Goal: Task Accomplishment & Management: Complete application form

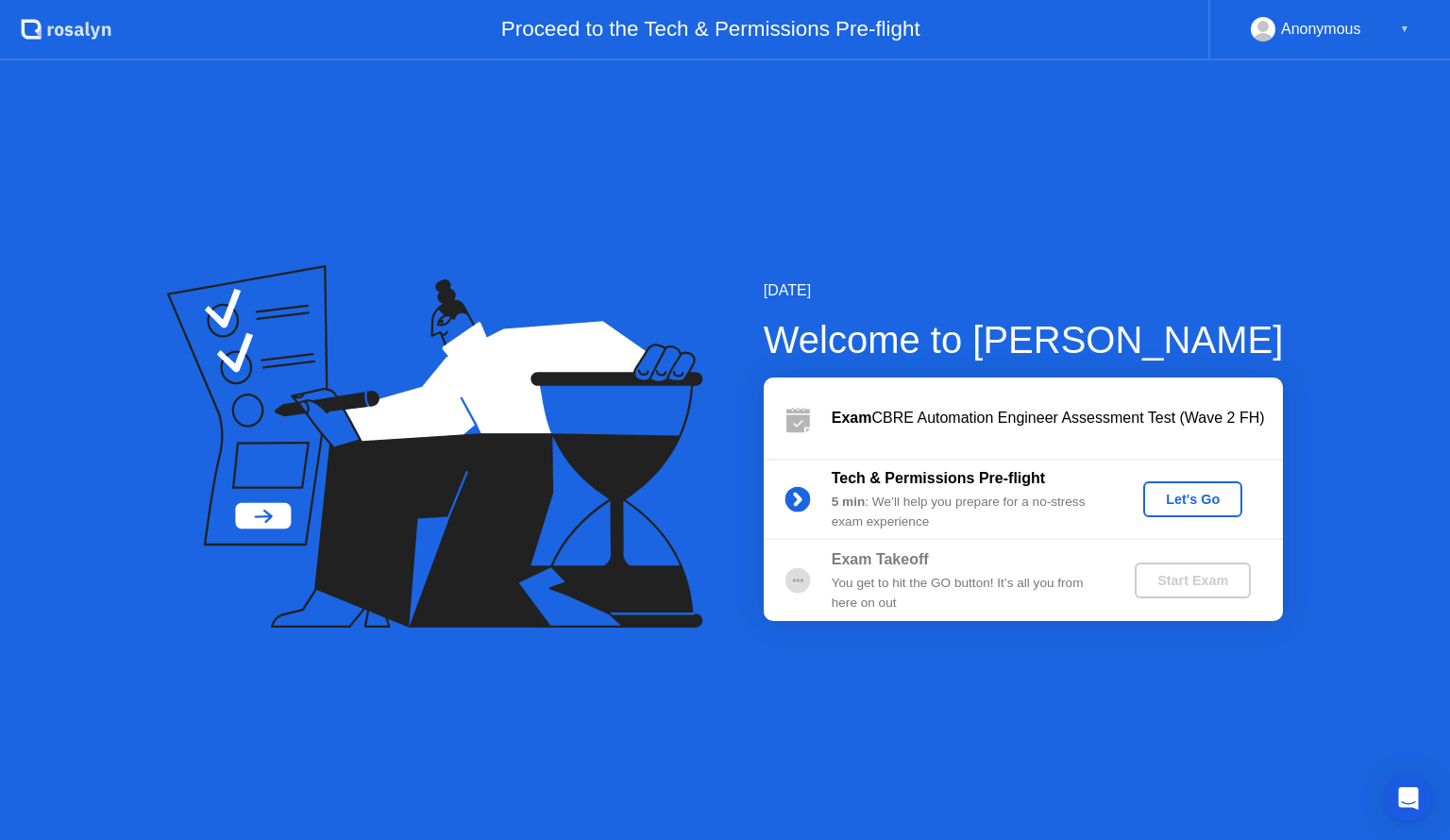
click at [1178, 487] on button "Let's Go" at bounding box center [1193, 499] width 99 height 36
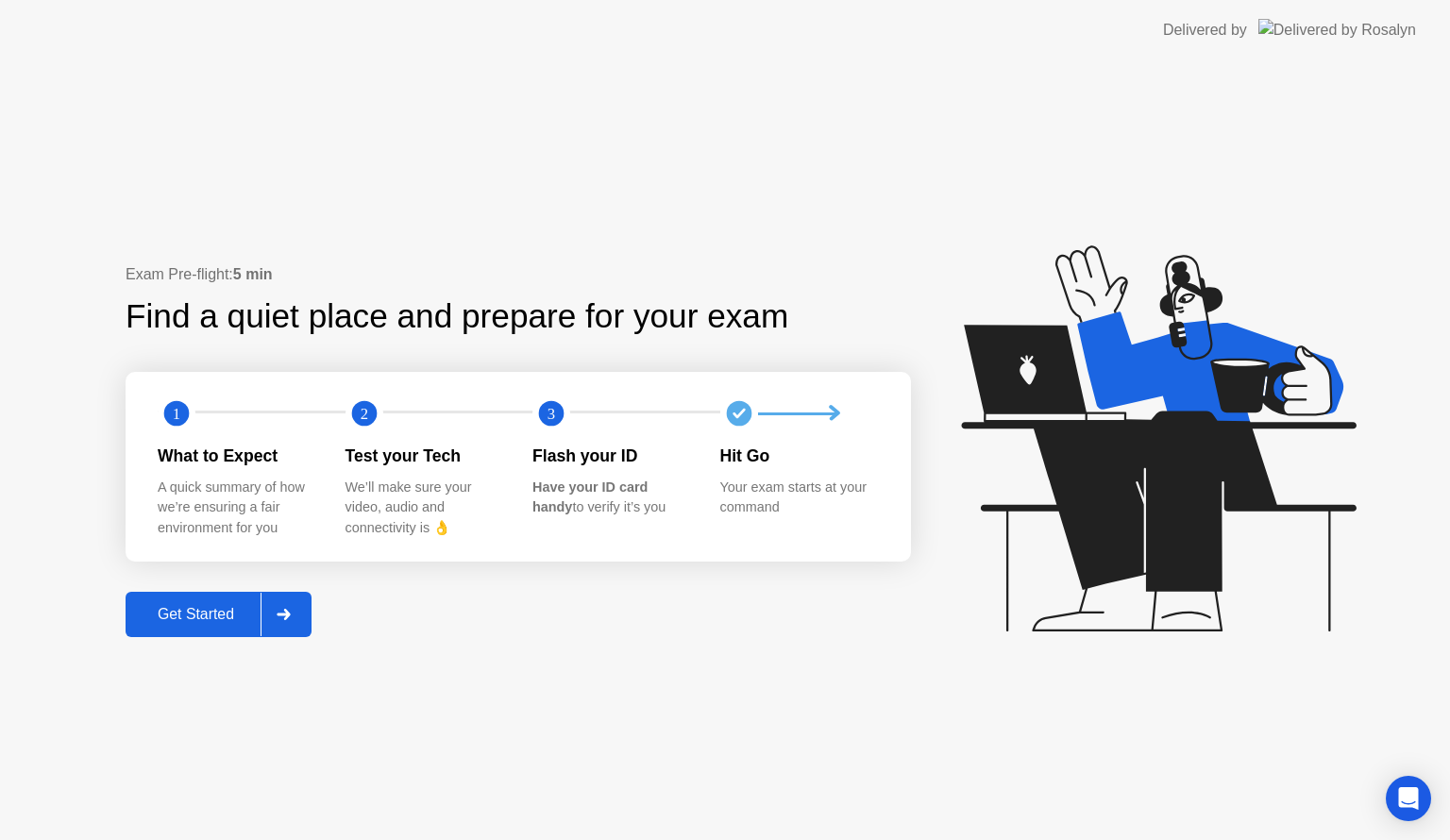
click at [196, 623] on div "Get Started" at bounding box center [195, 615] width 129 height 17
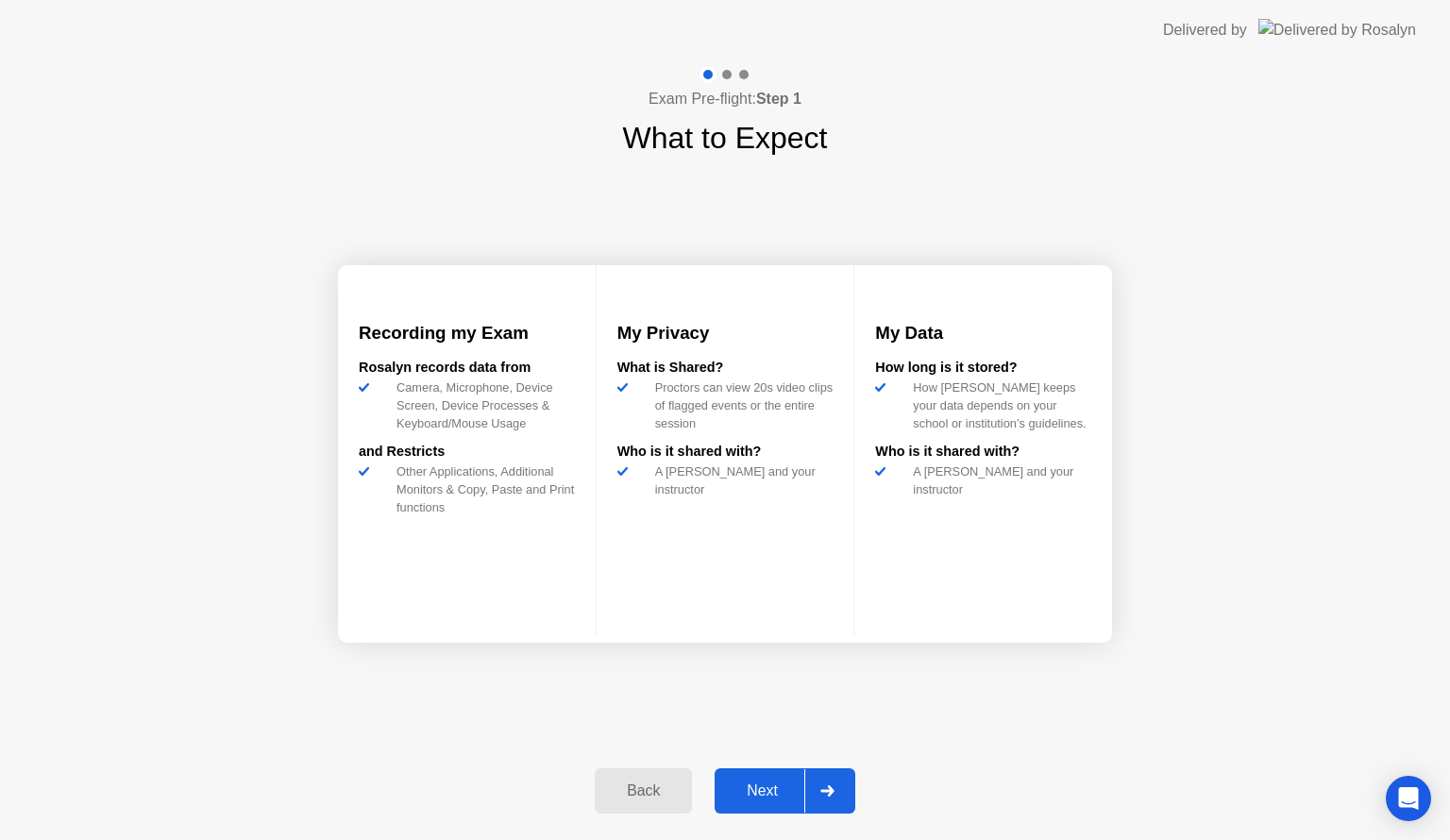
click at [624, 786] on div "Back" at bounding box center [643, 791] width 85 height 17
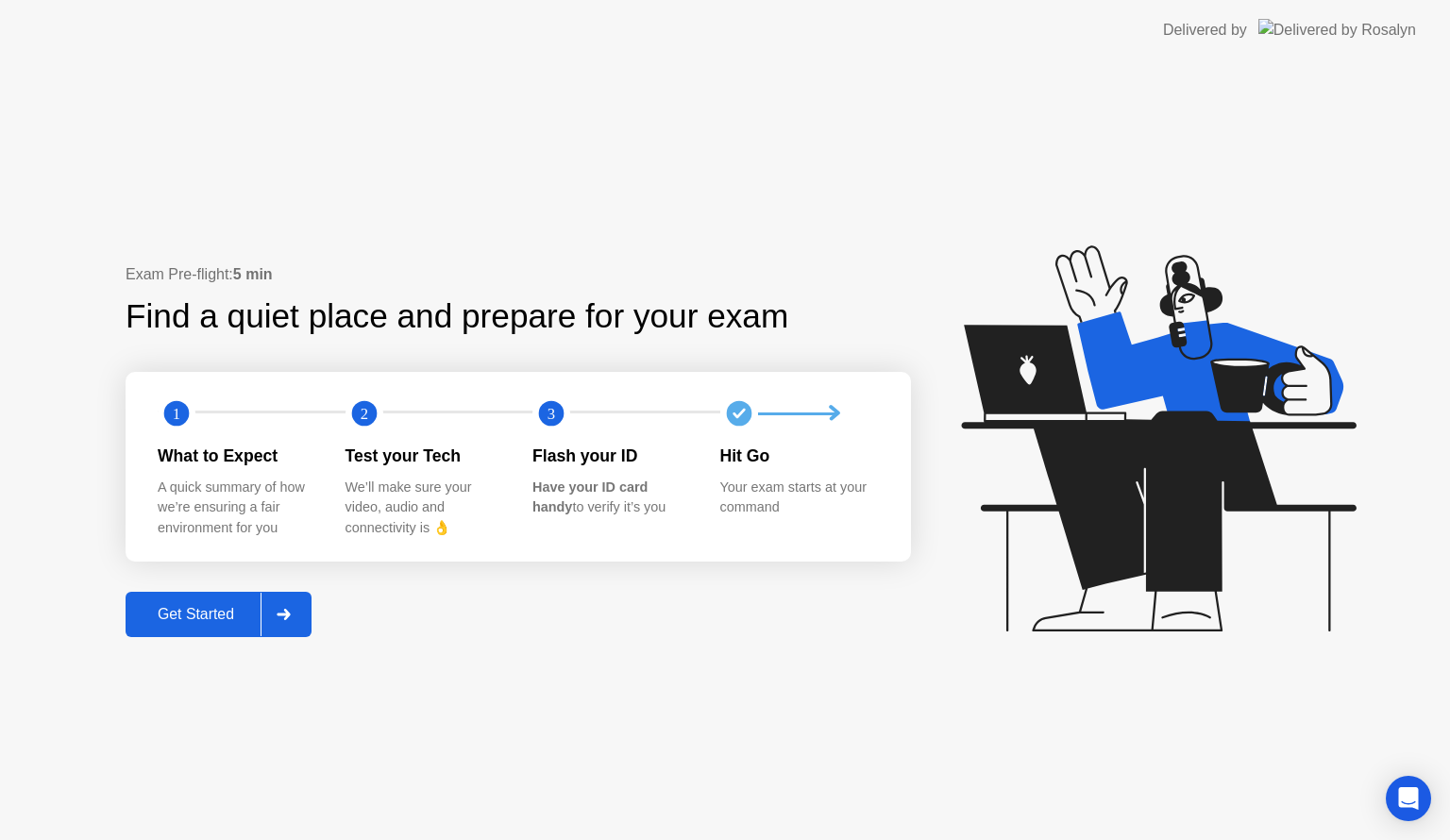
click at [146, 634] on button "Get Started" at bounding box center [219, 615] width 186 height 46
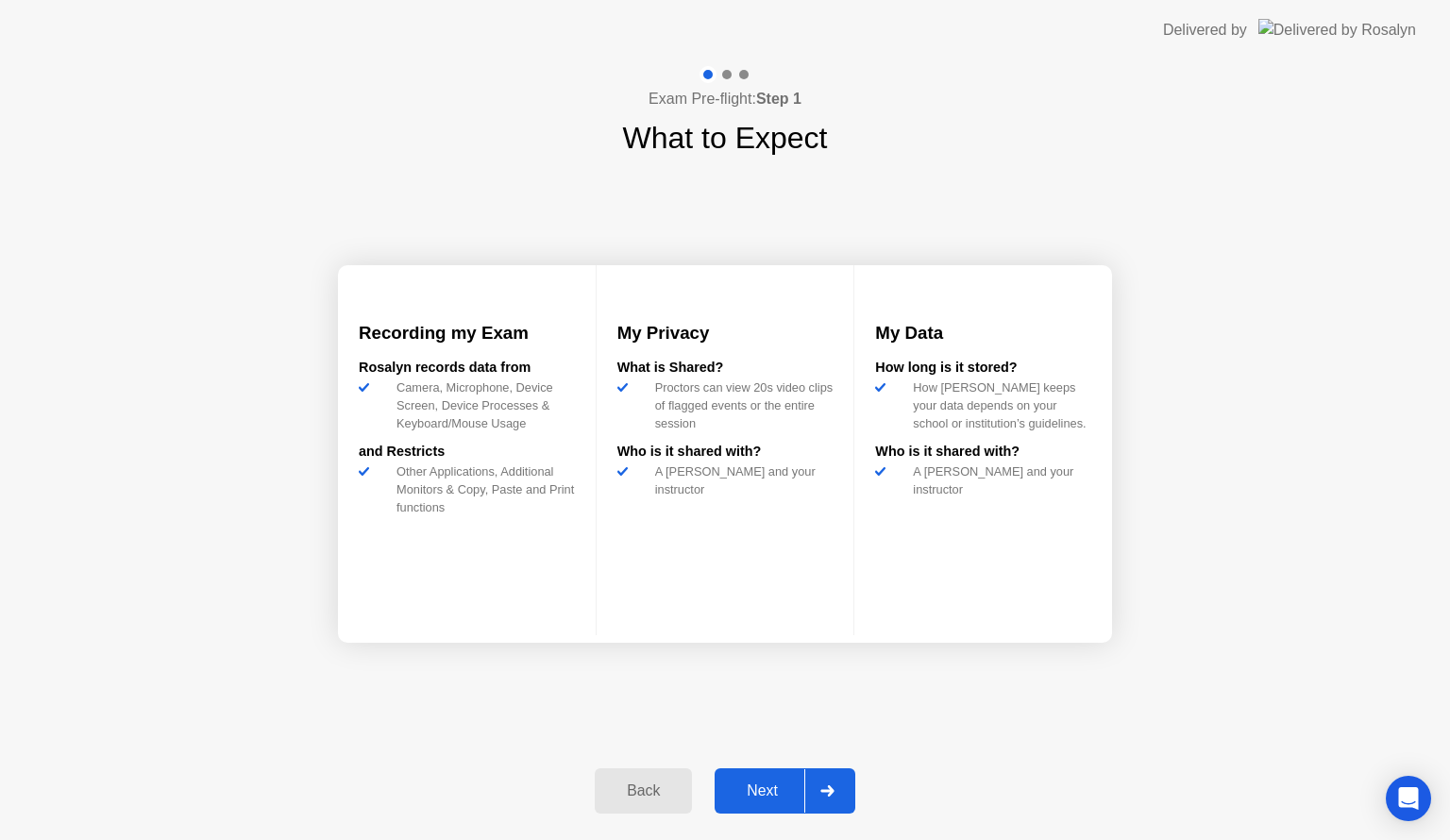
click at [796, 810] on button "Next" at bounding box center [785, 790] width 141 height 46
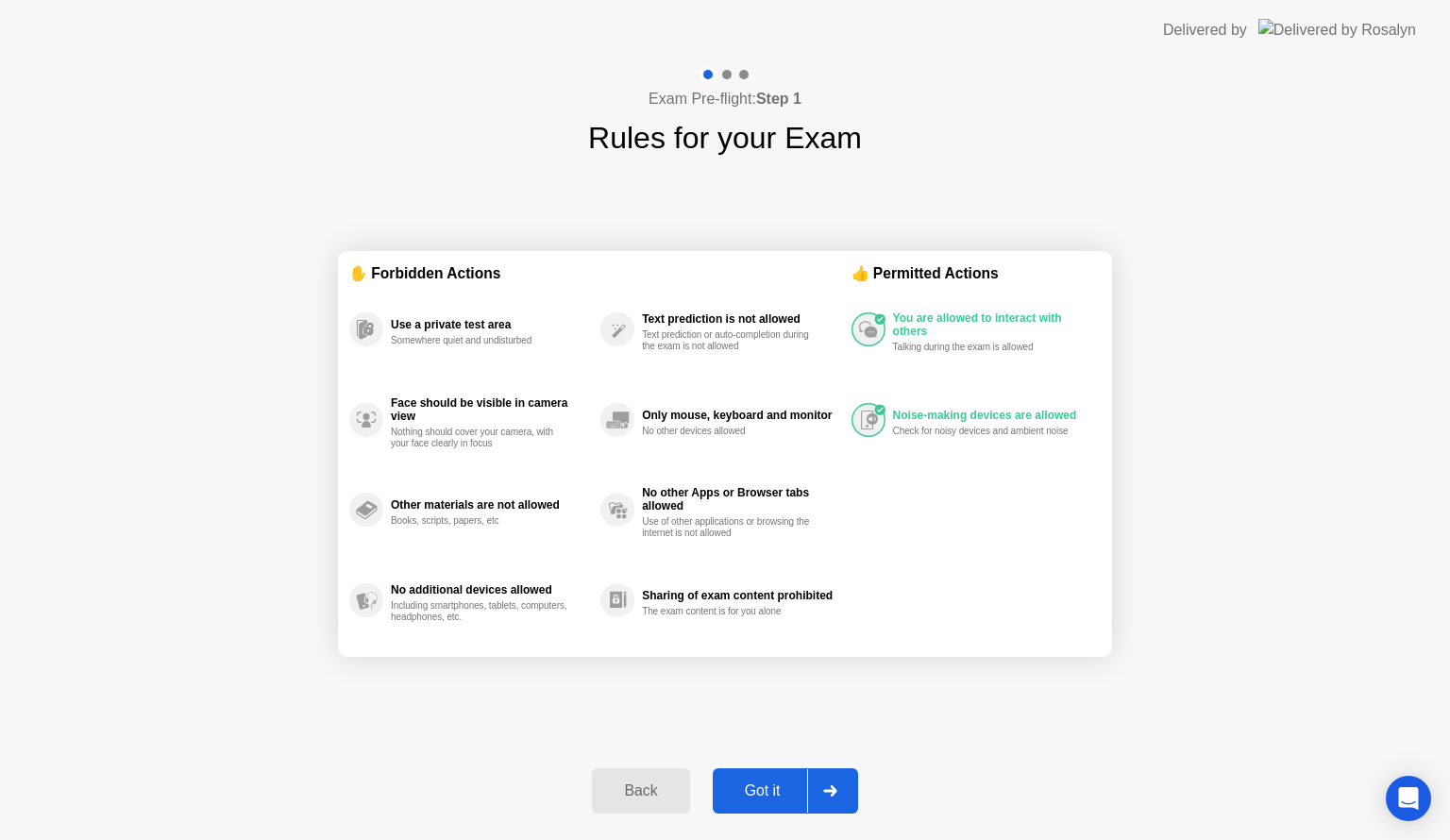
click at [796, 810] on button "Got it" at bounding box center [786, 790] width 146 height 46
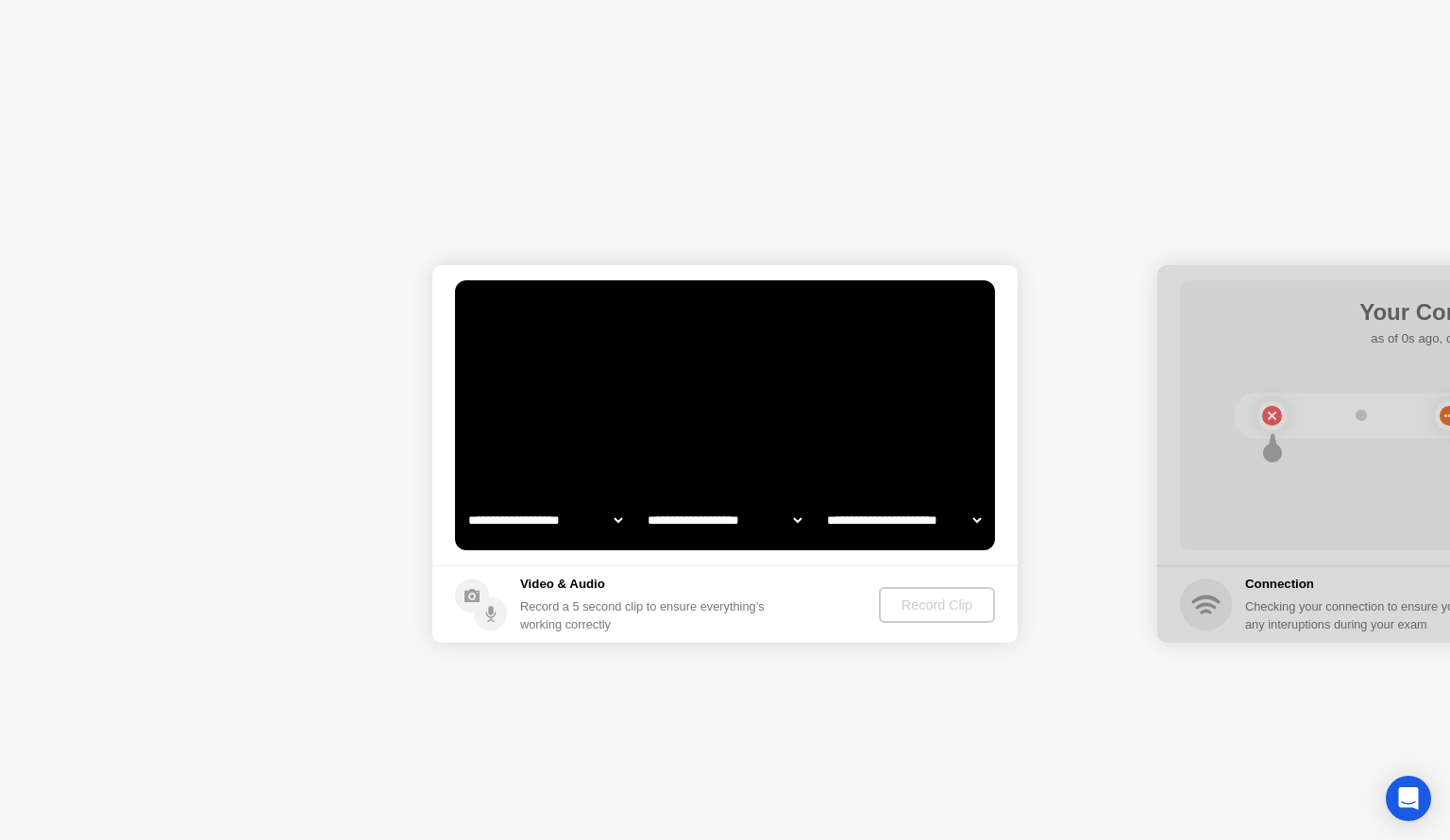
select select "**********"
select select "*******"
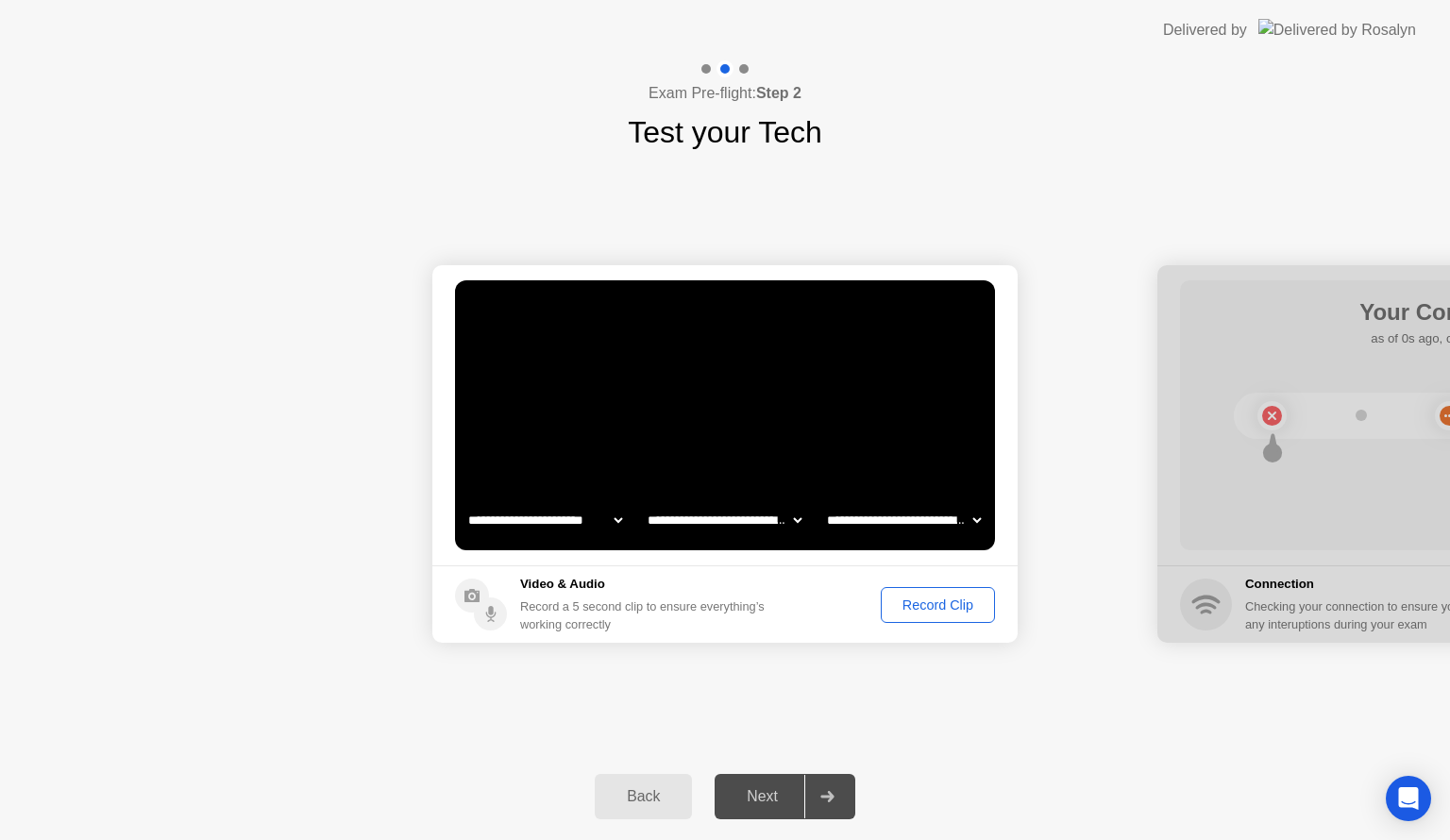
click at [923, 597] on div "Record Clip" at bounding box center [938, 605] width 101 height 16
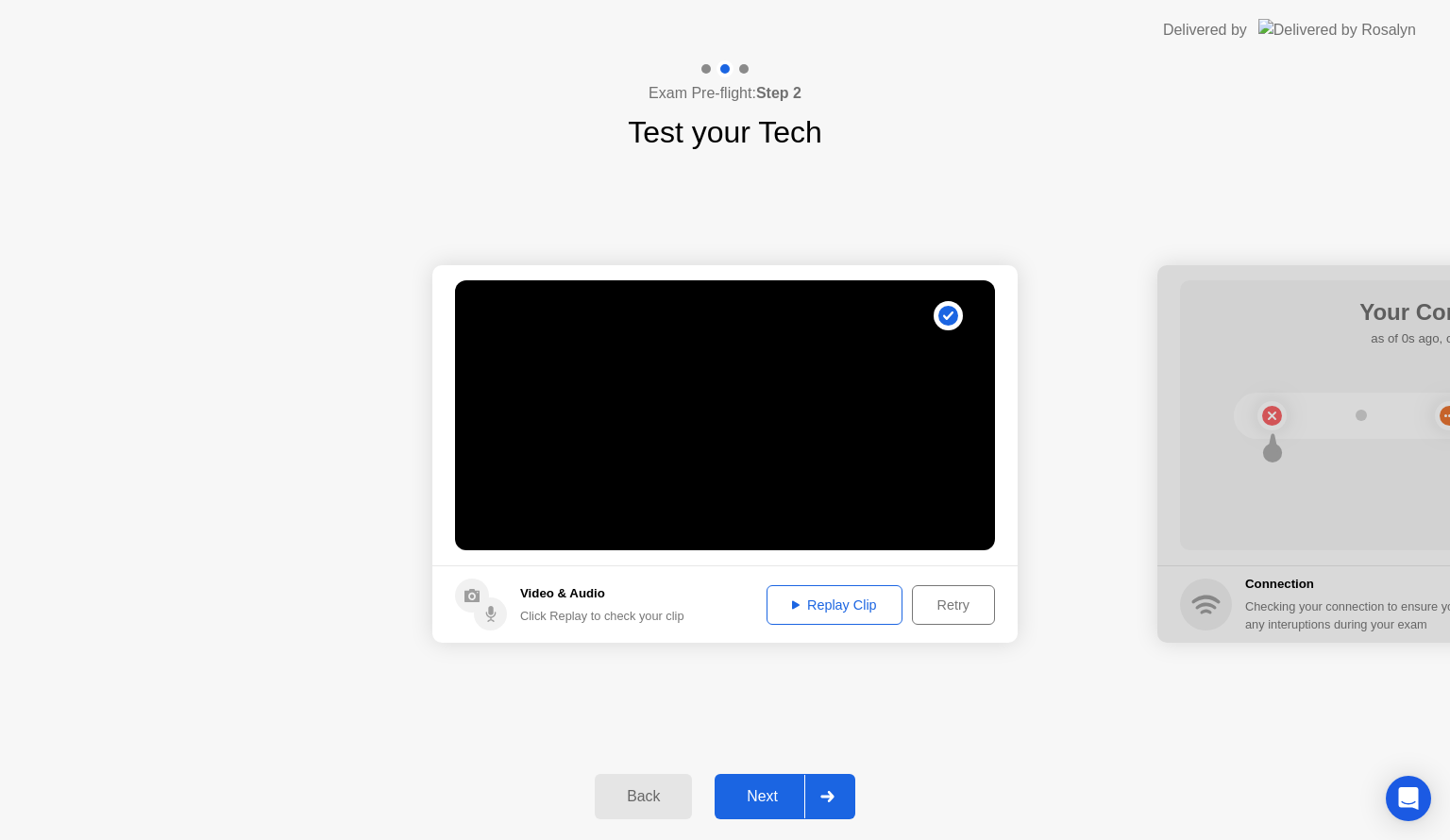
click at [774, 783] on button "Next" at bounding box center [785, 796] width 141 height 46
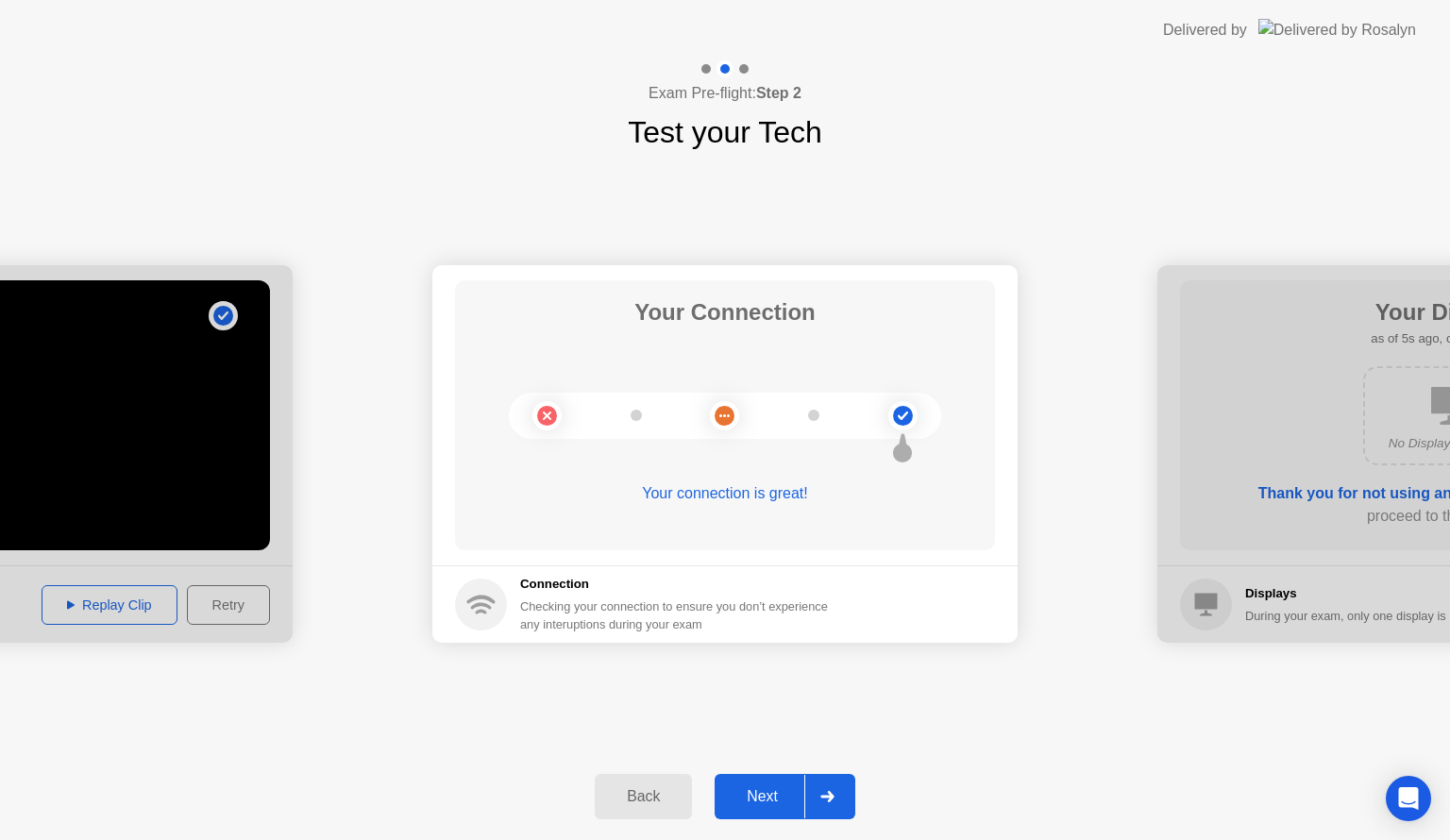
click at [744, 794] on div "Next" at bounding box center [762, 797] width 84 height 17
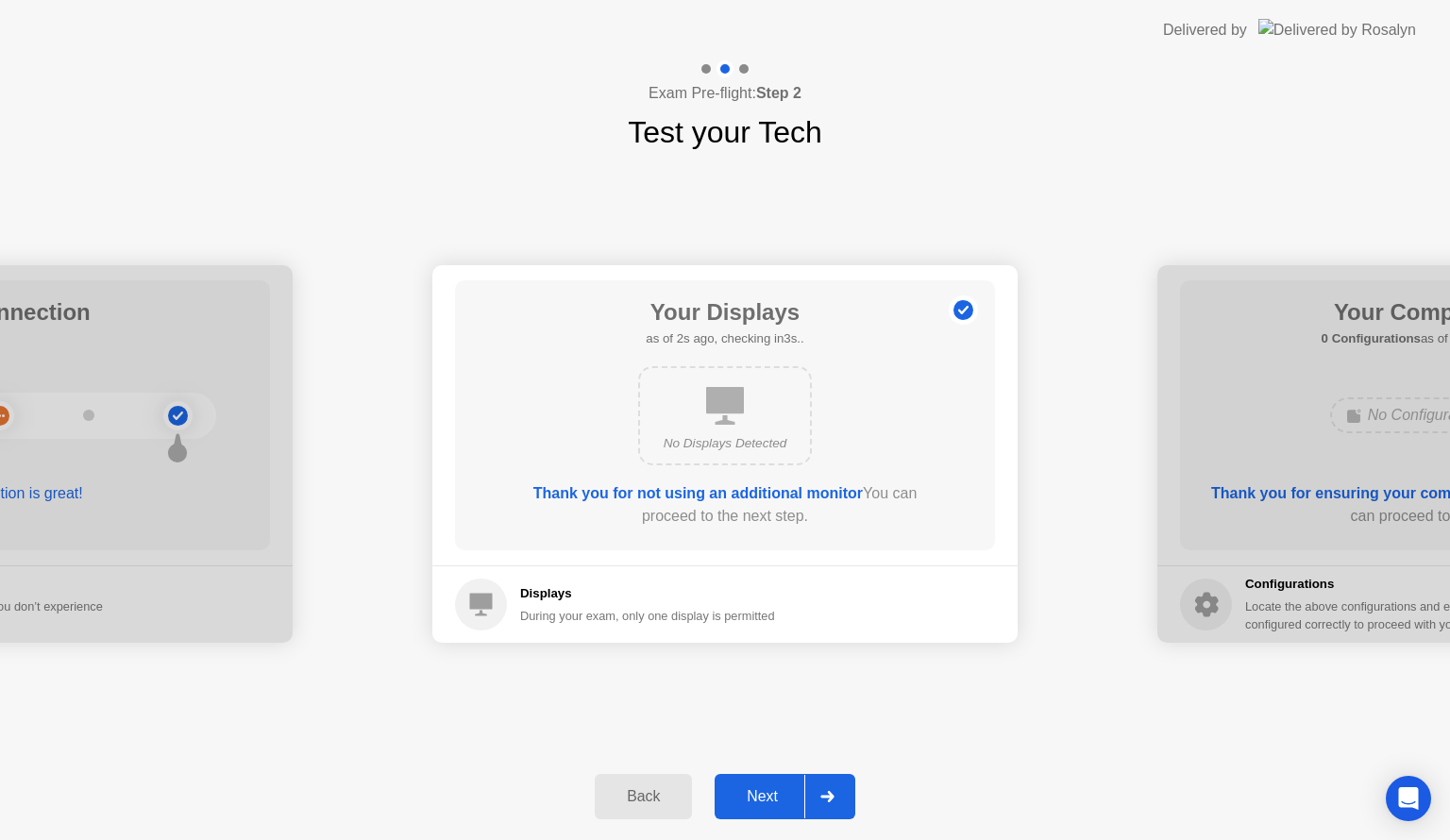
click at [695, 400] on div "No Displays Detected" at bounding box center [725, 416] width 174 height 99
click at [759, 793] on div "Next" at bounding box center [762, 797] width 84 height 17
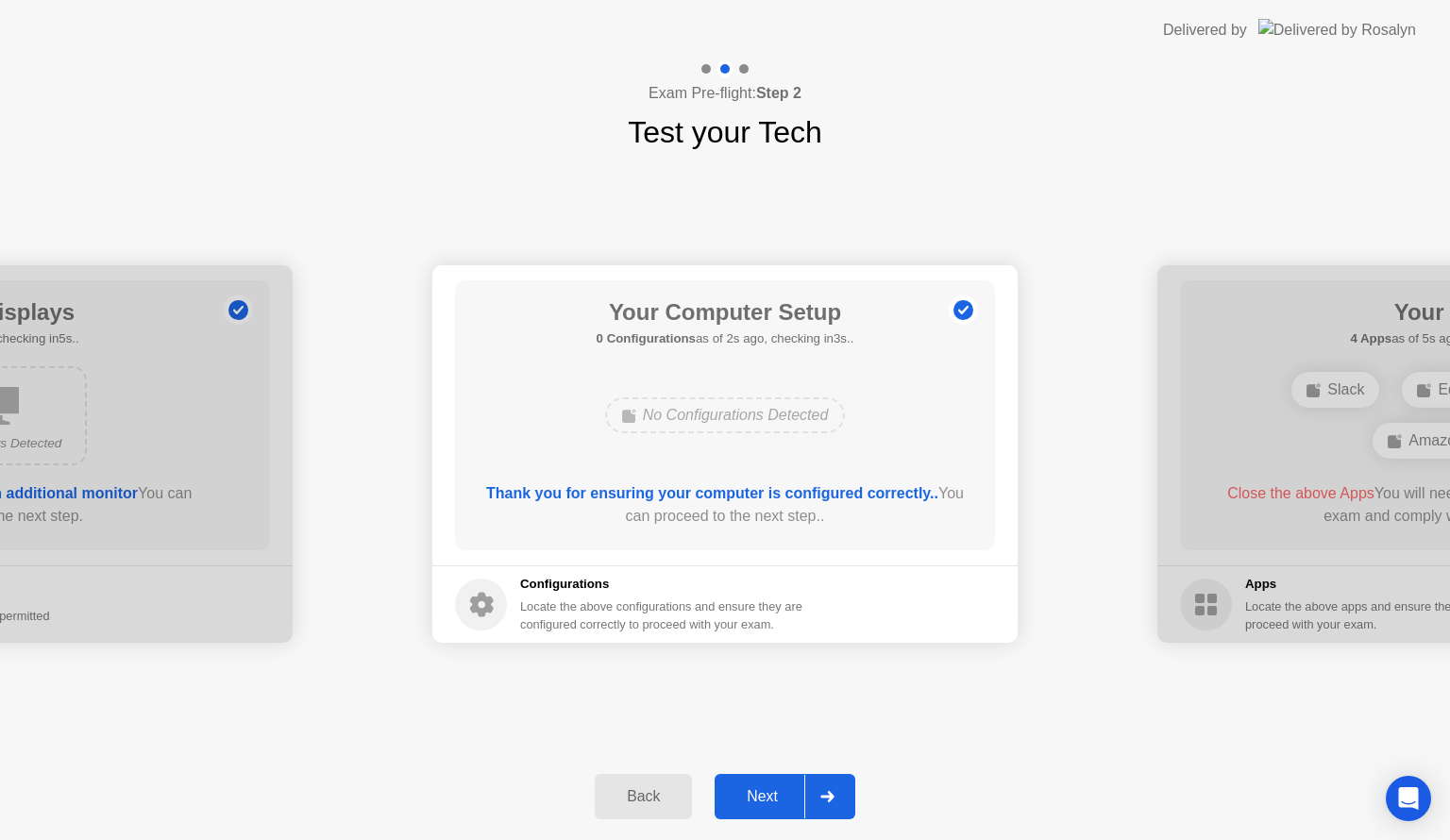
click at [759, 812] on button "Next" at bounding box center [785, 796] width 141 height 46
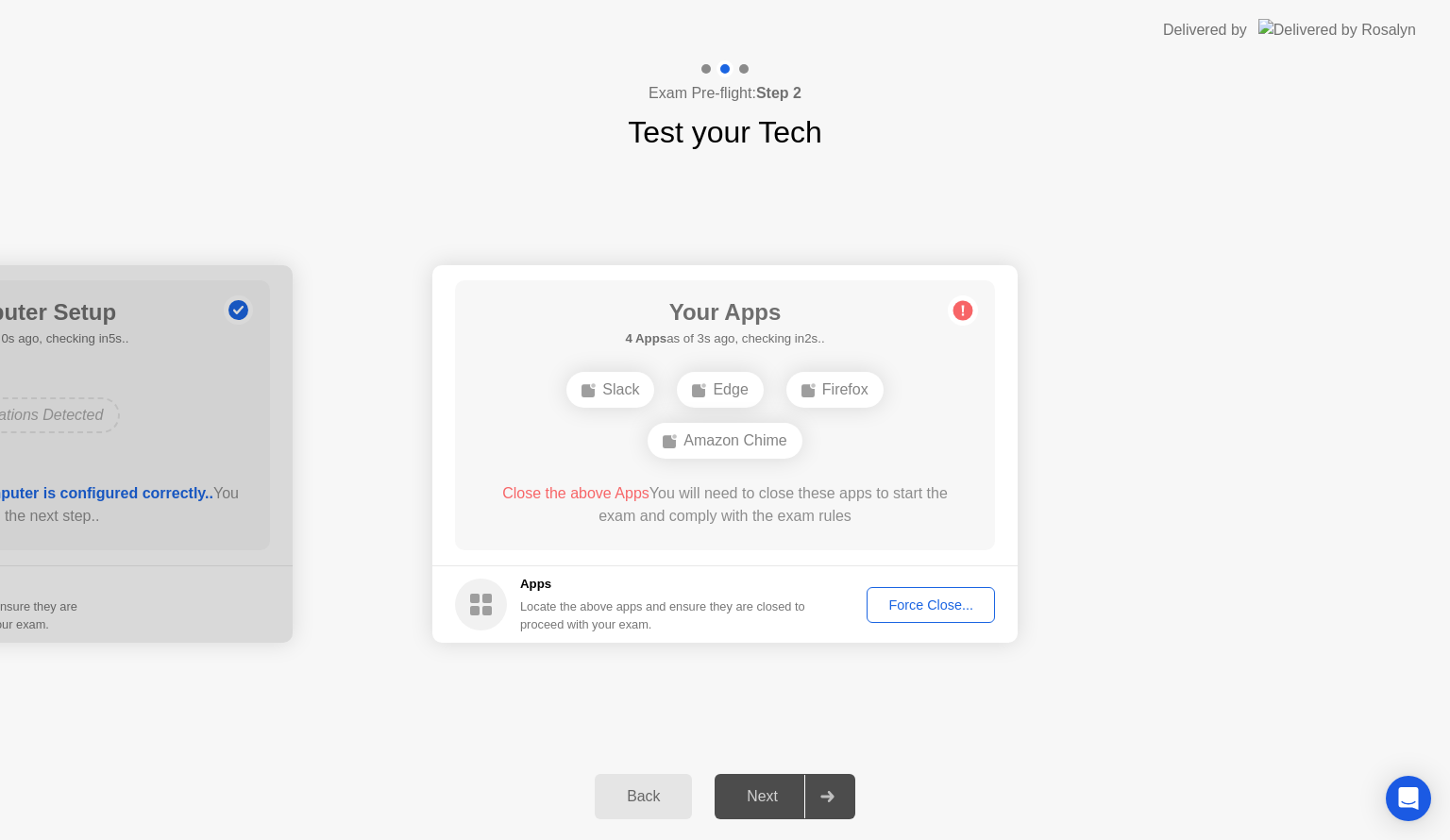
click at [909, 597] on div "Force Close..." at bounding box center [930, 605] width 116 height 16
click at [933, 616] on button "Force Close..." at bounding box center [931, 605] width 128 height 36
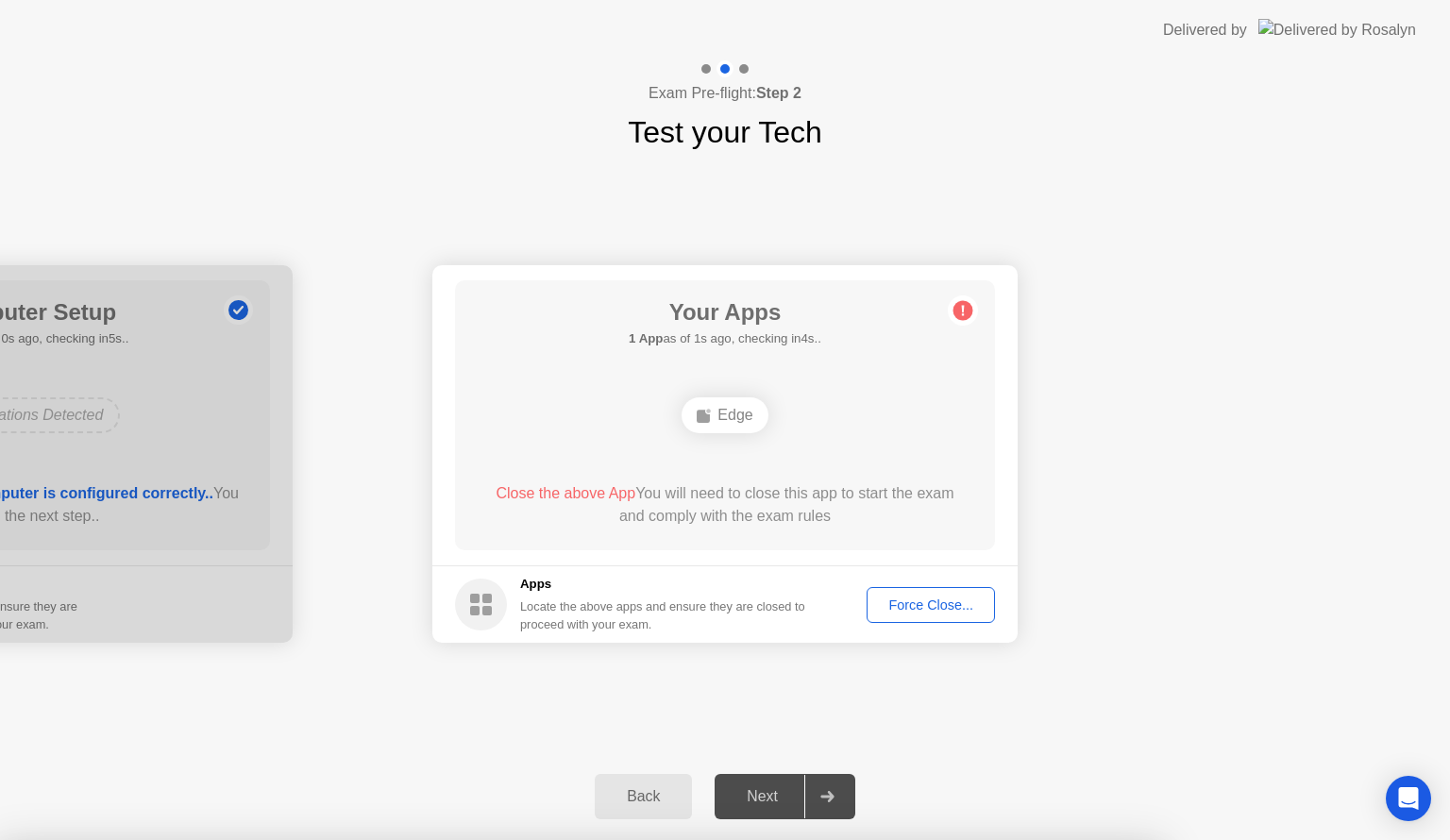
click at [938, 601] on div "Force Close..." at bounding box center [930, 605] width 116 height 16
click at [816, 528] on div "Close the above App You will need to close this app to start the exam and compl…" at bounding box center [725, 509] width 487 height 52
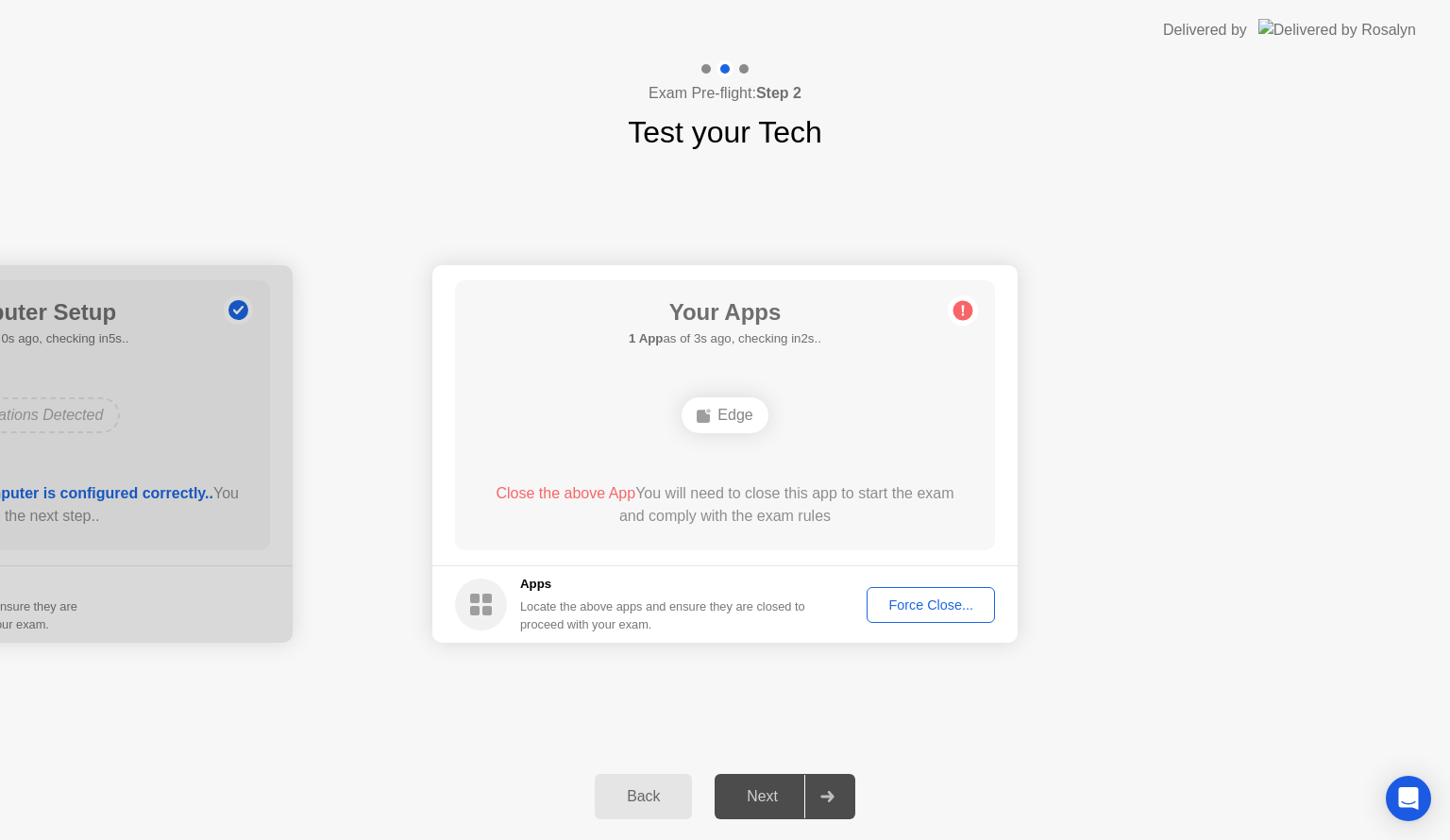
click at [940, 613] on div "Force Close..." at bounding box center [930, 605] width 116 height 16
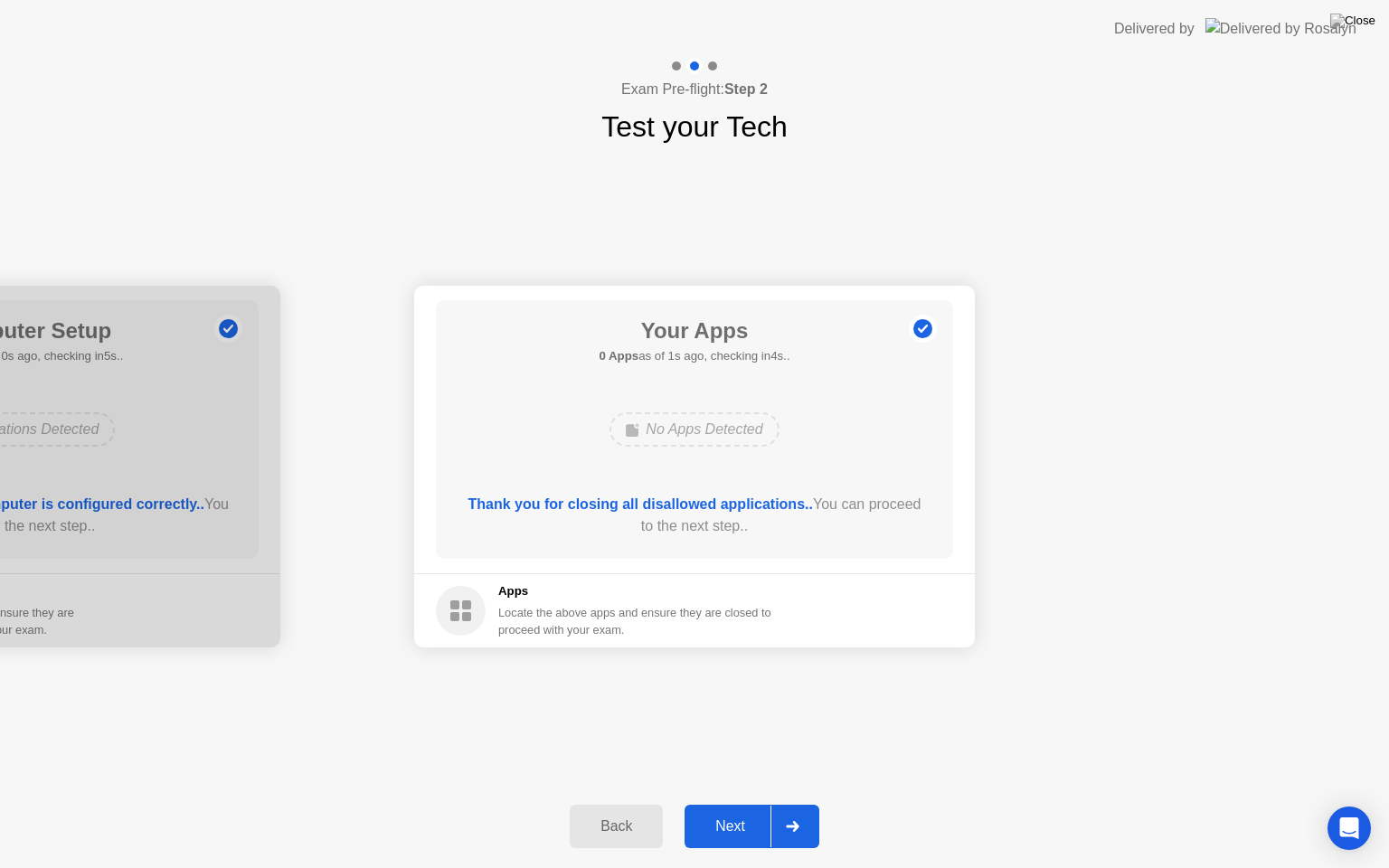
click at [967, 565] on main "Your Apps 0 Apps as of 1s ago, checking in4s.. No Apps Detected Thank you for c…" at bounding box center [694, 429] width 561 height 287
click at [728, 804] on button "Next" at bounding box center [752, 826] width 135 height 44
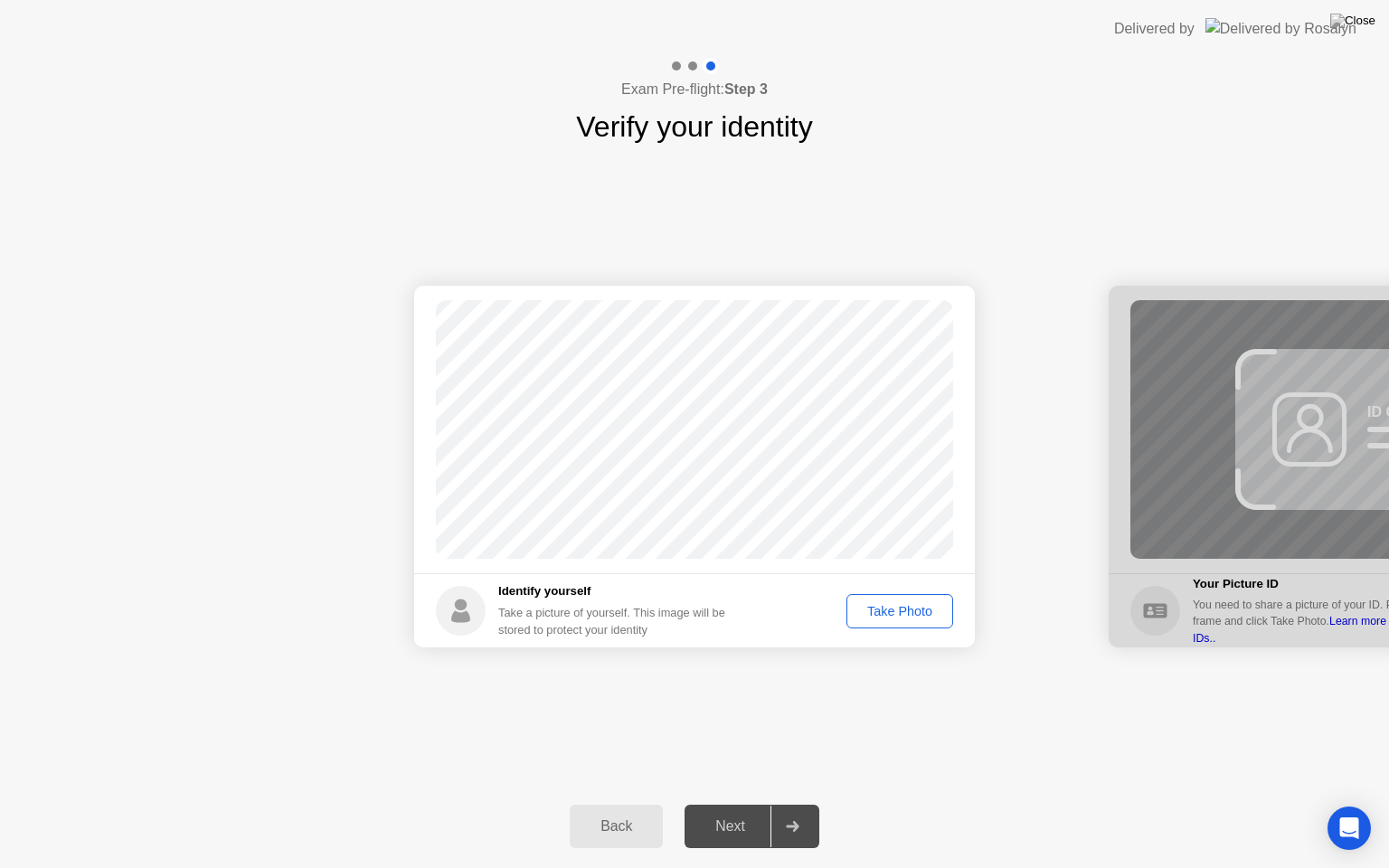
click at [927, 618] on div "Take Photo" at bounding box center [900, 612] width 94 height 15
click at [720, 804] on div "Next" at bounding box center [730, 827] width 81 height 17
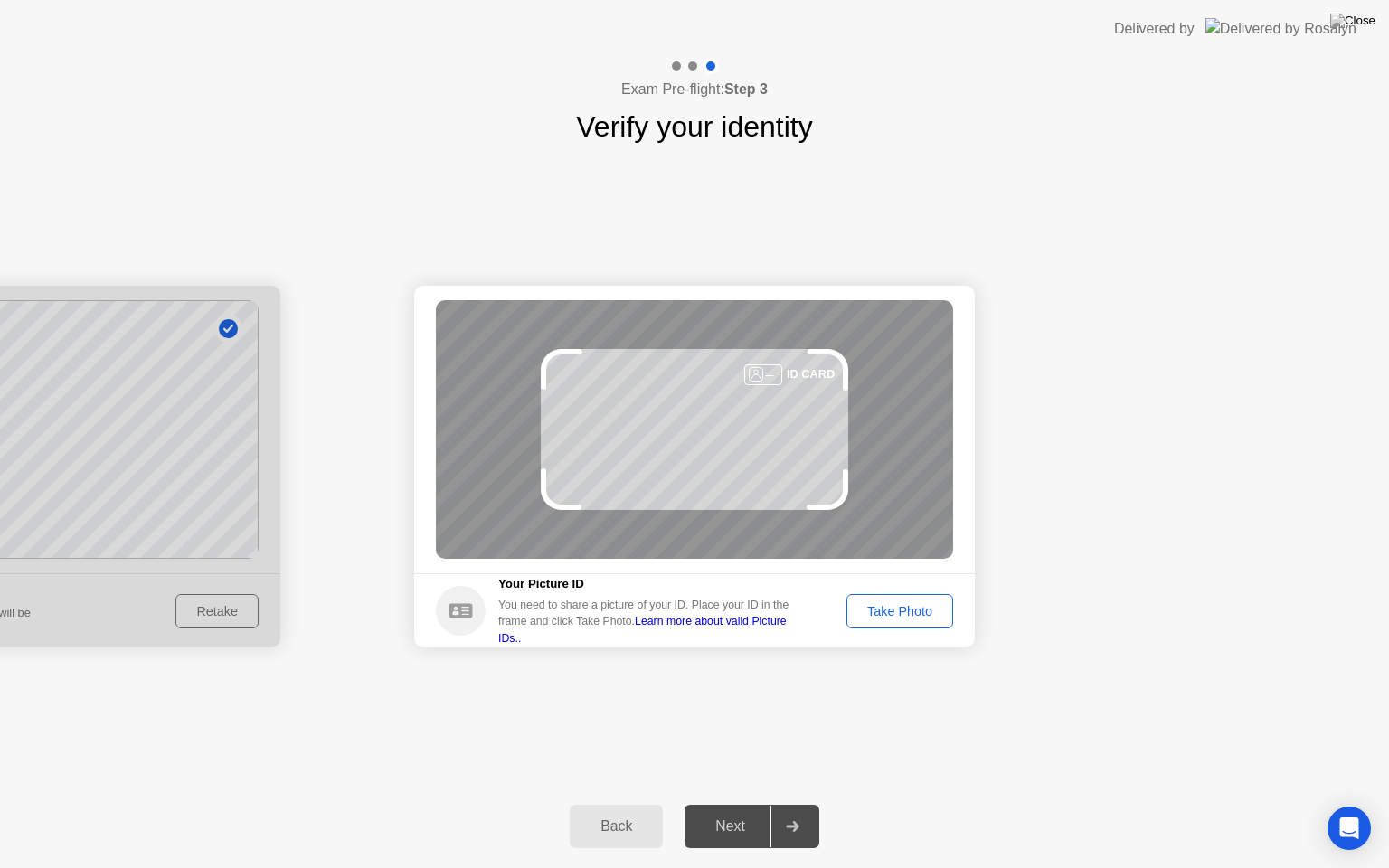
click at [921, 619] on div "Take Photo" at bounding box center [900, 612] width 94 height 15
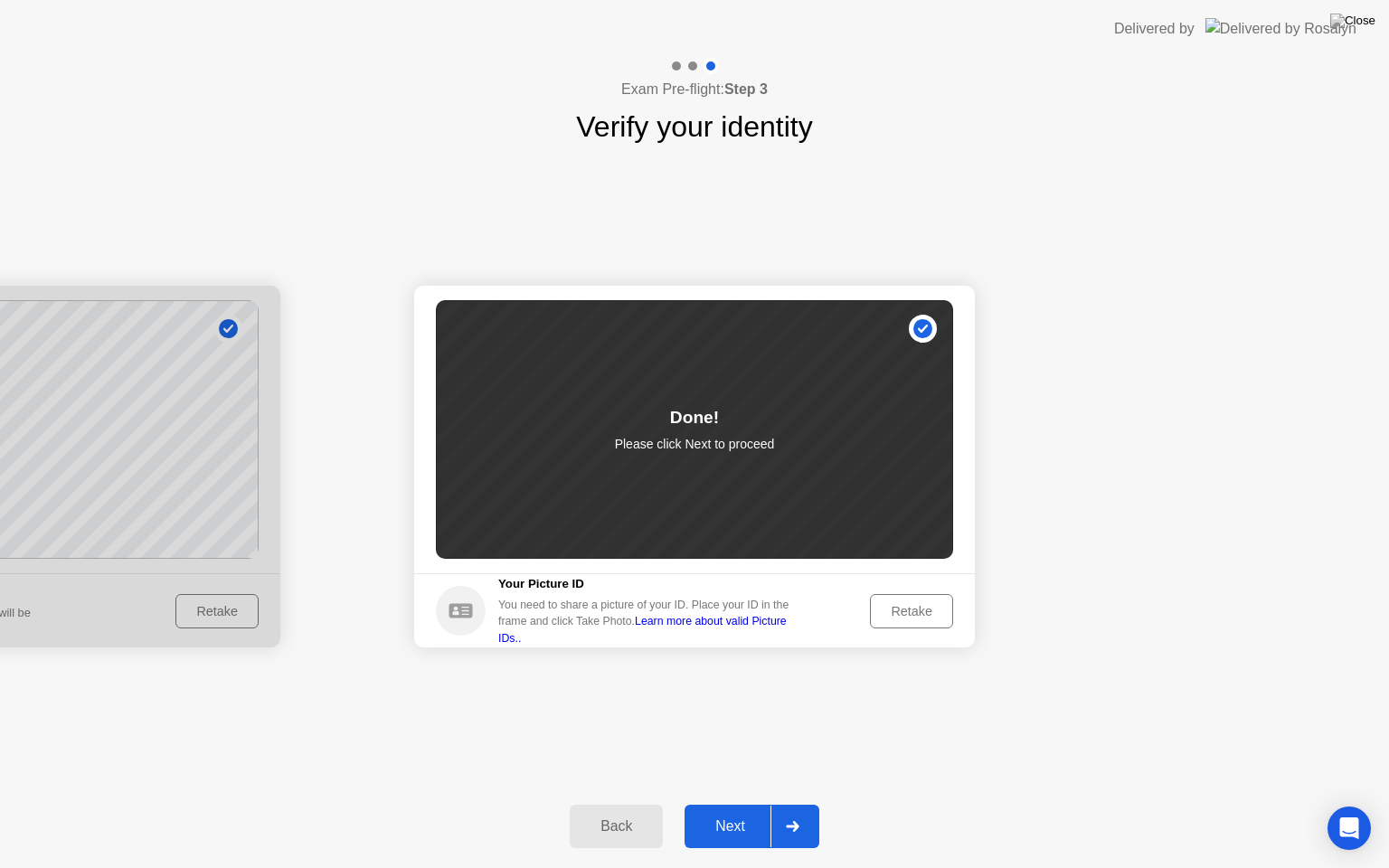
click at [737, 804] on div "Next" at bounding box center [730, 827] width 81 height 17
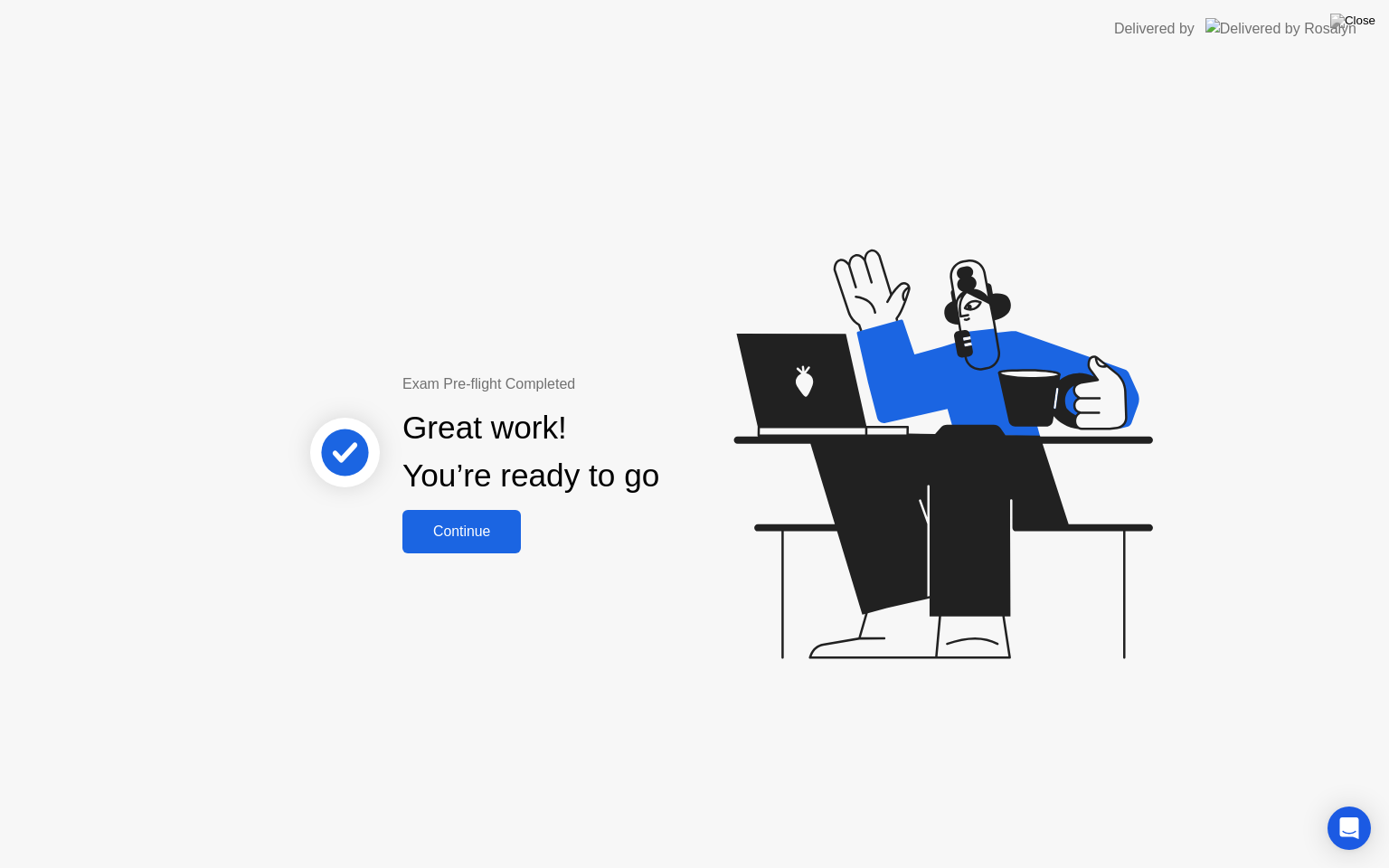
click at [448, 543] on button "Continue" at bounding box center [461, 531] width 118 height 44
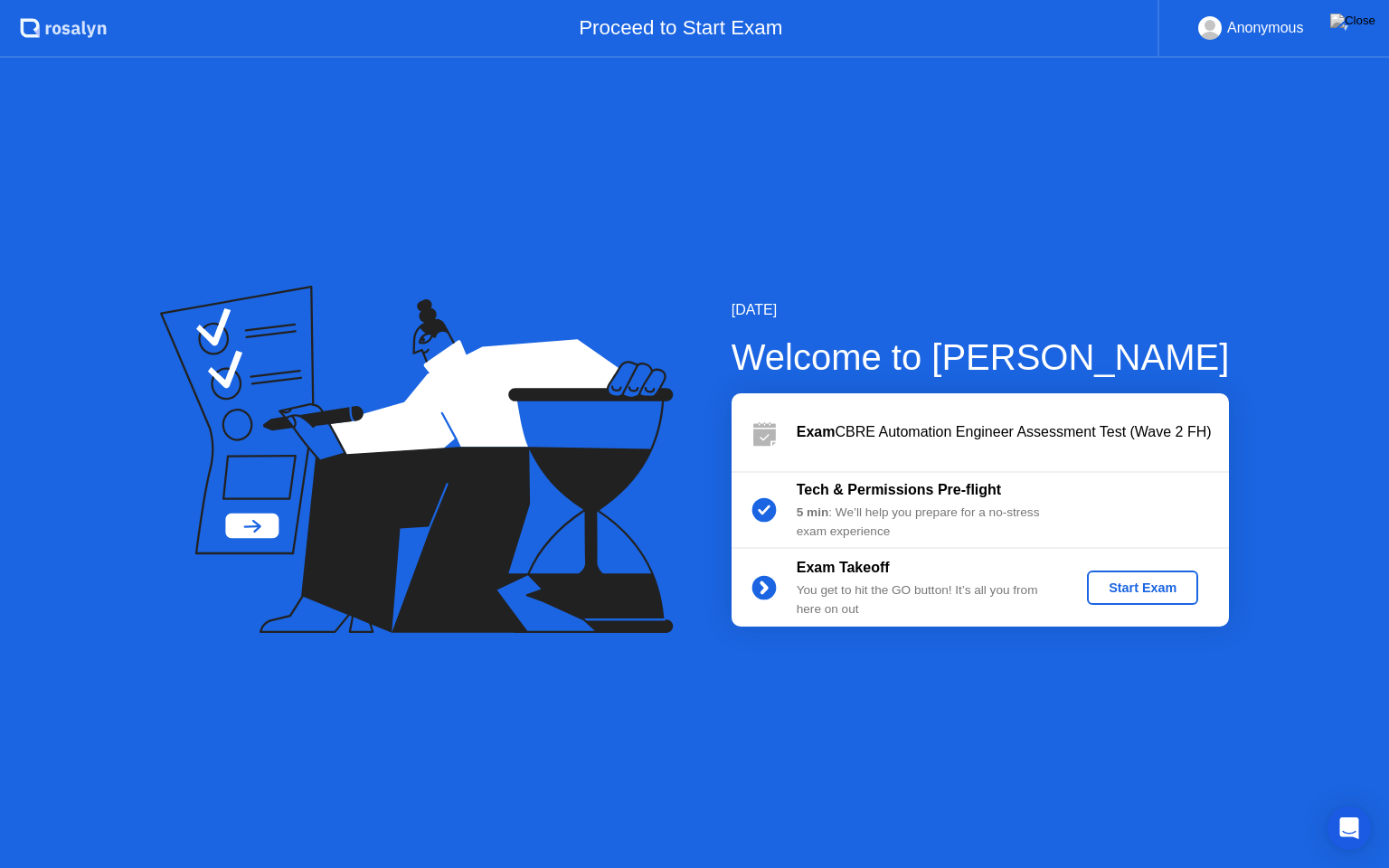
click at [1144, 582] on div "Start Exam" at bounding box center [1143, 588] width 97 height 15
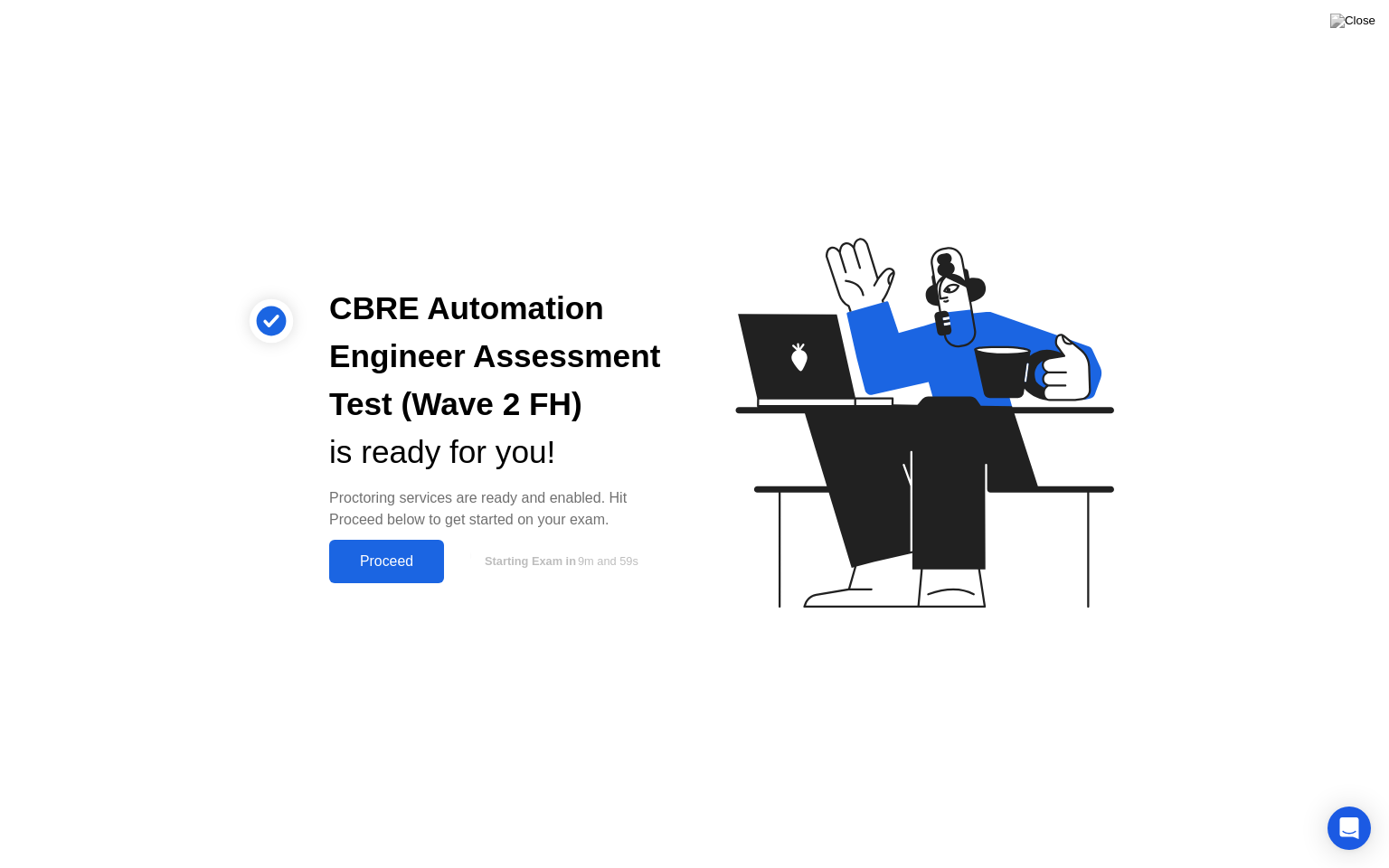
click at [370, 554] on div "Proceed" at bounding box center [387, 562] width 104 height 17
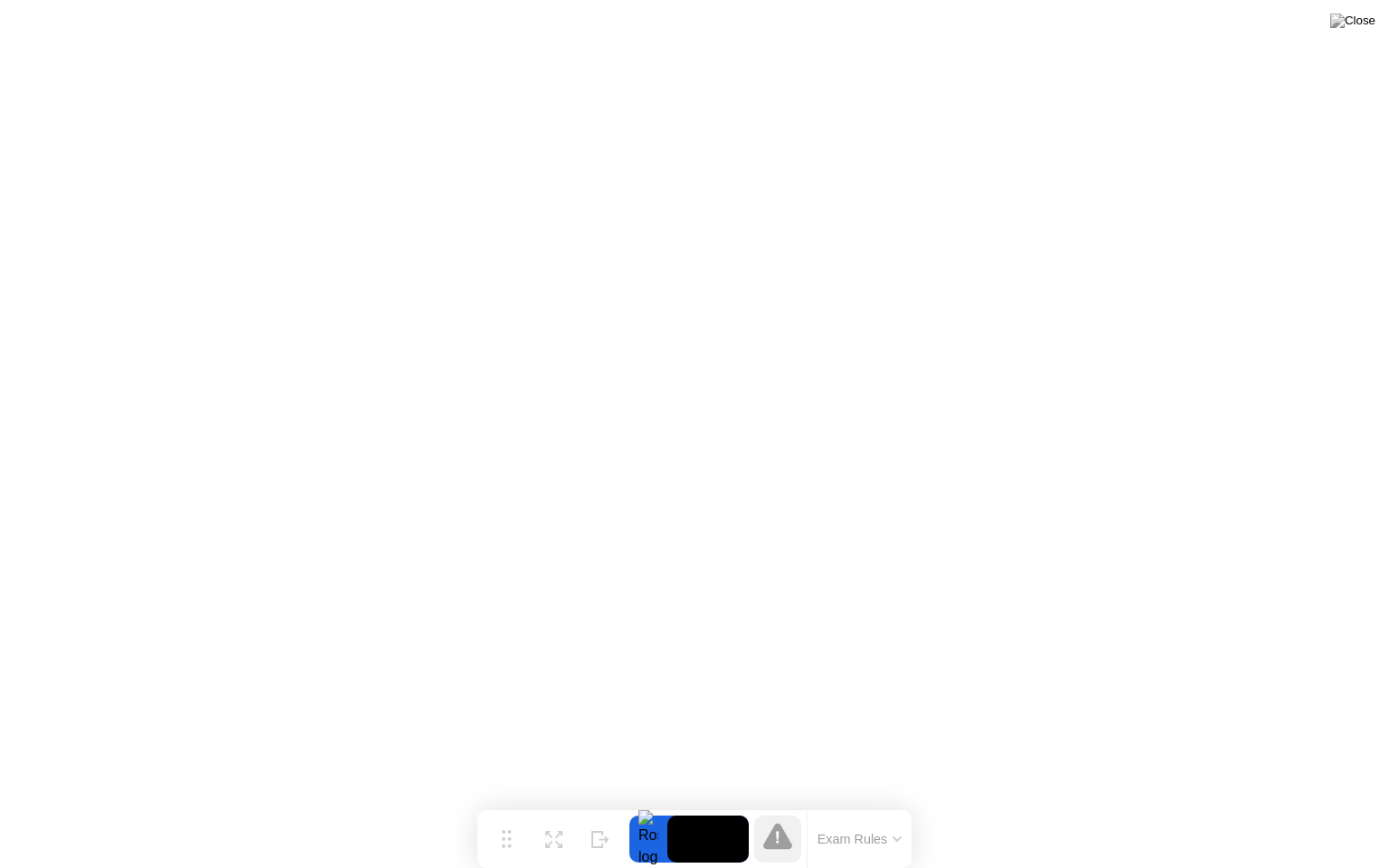
click at [886, 804] on button "Exam Rules" at bounding box center [860, 840] width 96 height 17
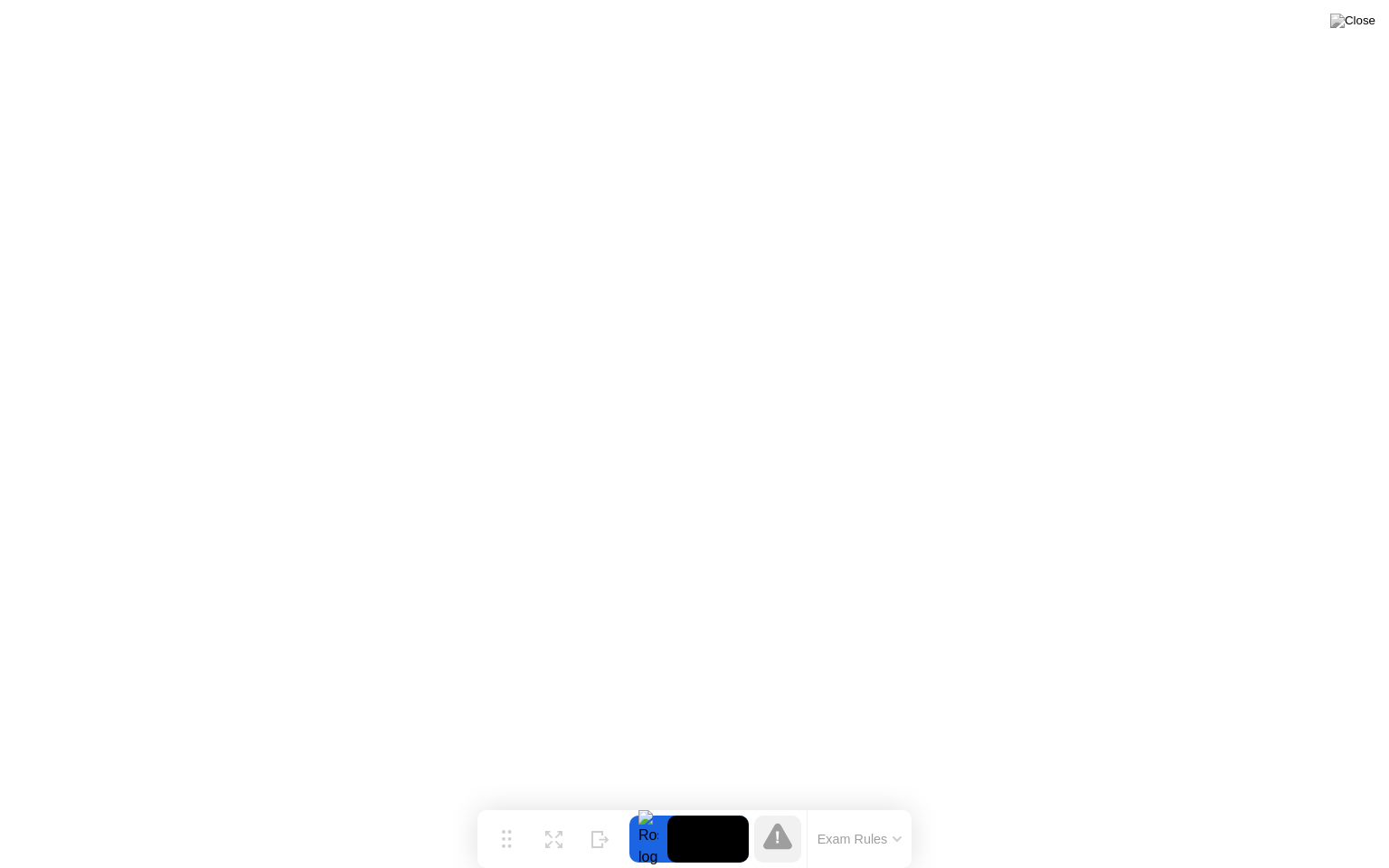
click at [852, 804] on button "Exam Rules" at bounding box center [860, 840] width 96 height 17
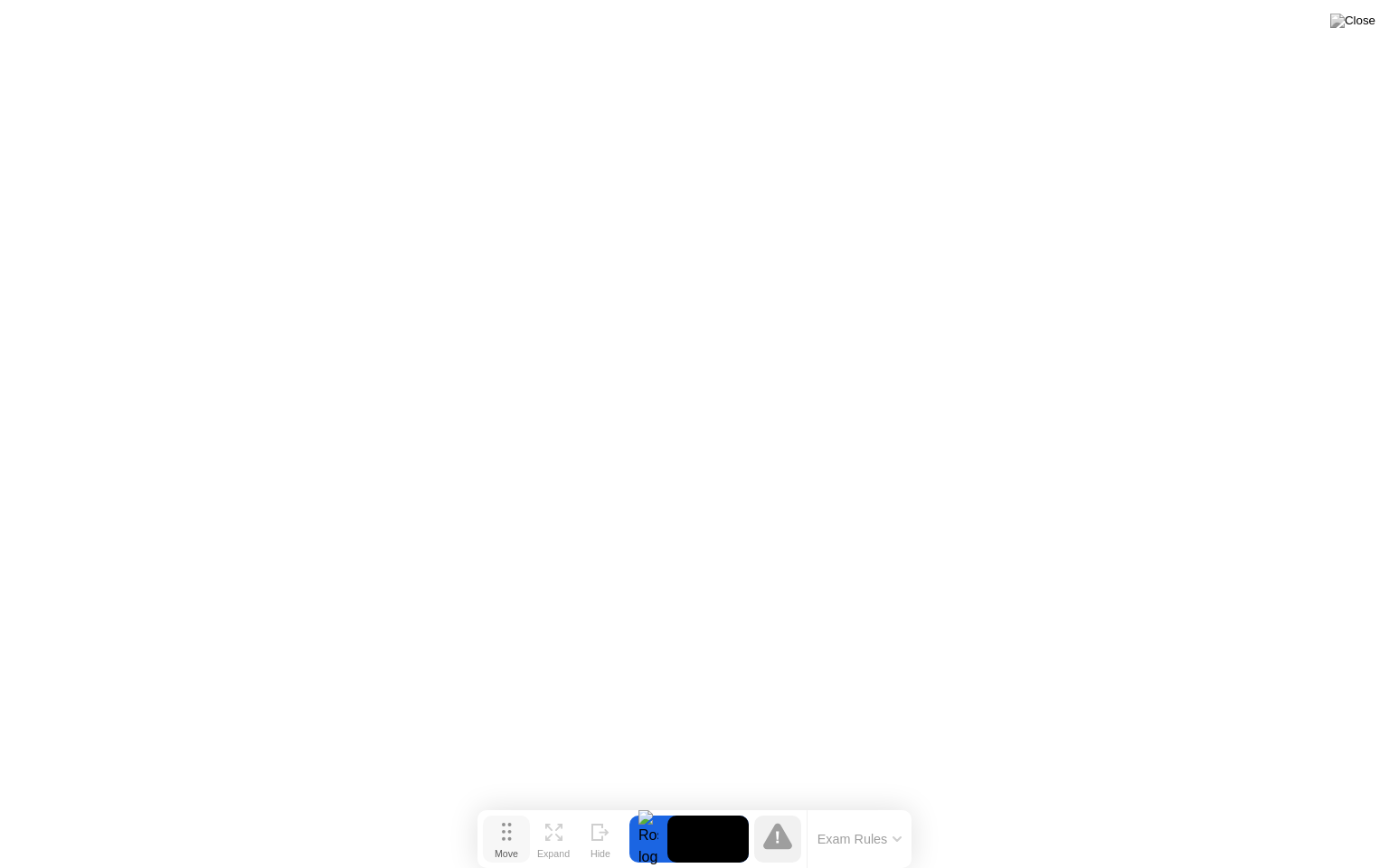
click at [507, 804] on div "Move" at bounding box center [506, 854] width 23 height 11
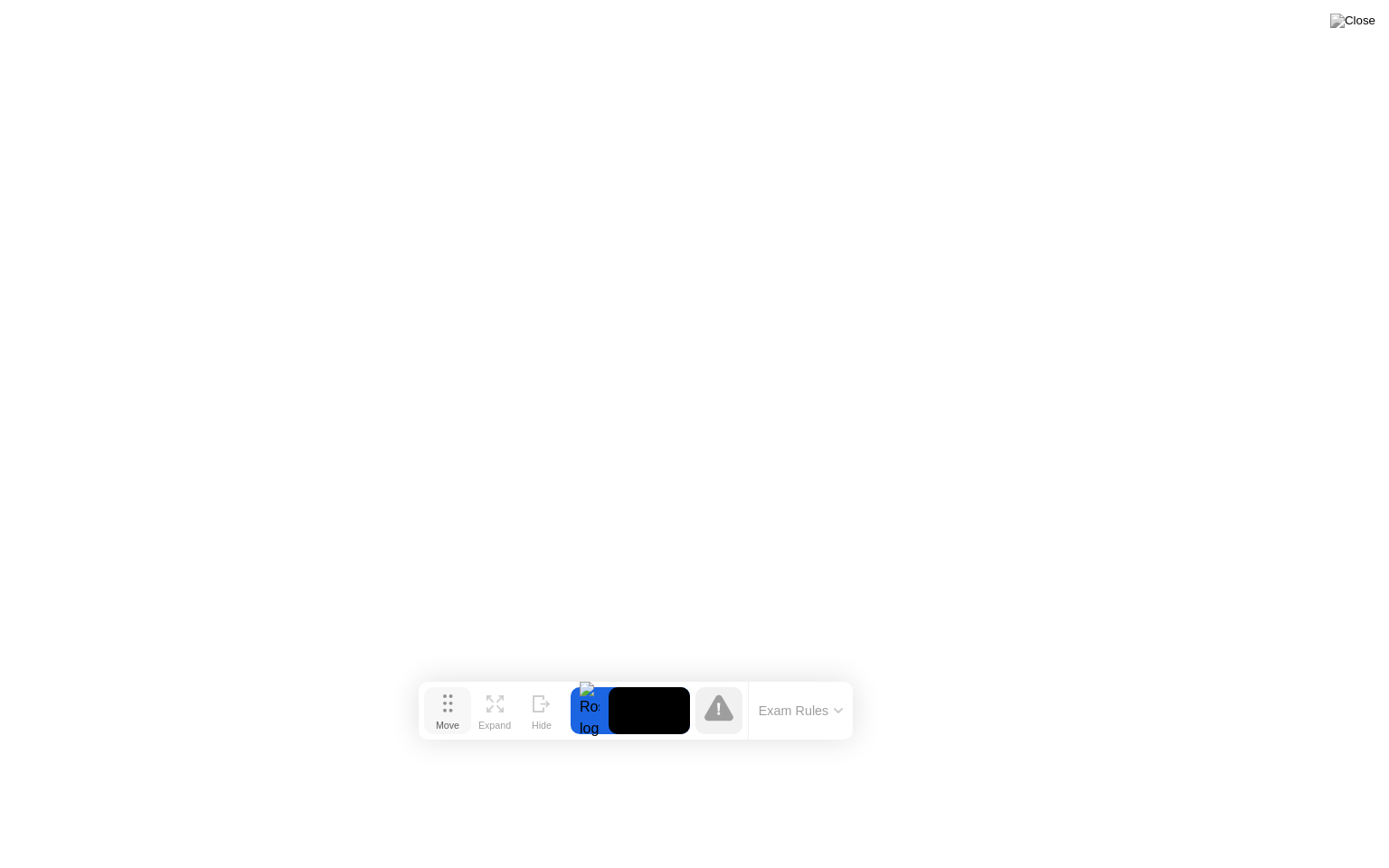
drag, startPoint x: 507, startPoint y: 829, endPoint x: 382, endPoint y: 659, distance: 211.0
click at [443, 695] on icon at bounding box center [447, 703] width 10 height 18
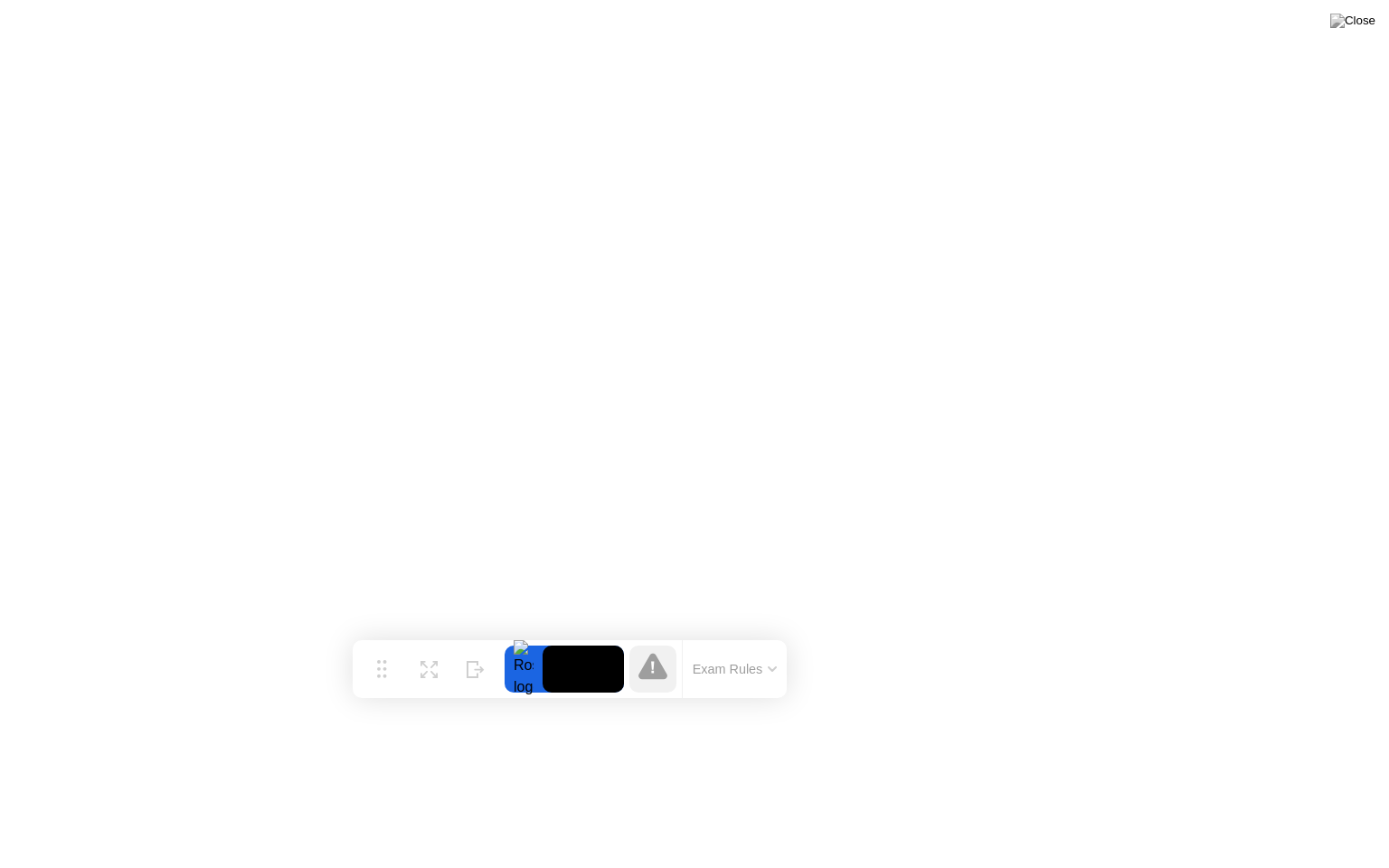
click at [751, 682] on div "Exam Rules" at bounding box center [734, 669] width 105 height 58
click at [756, 675] on button "Exam Rules" at bounding box center [735, 670] width 96 height 17
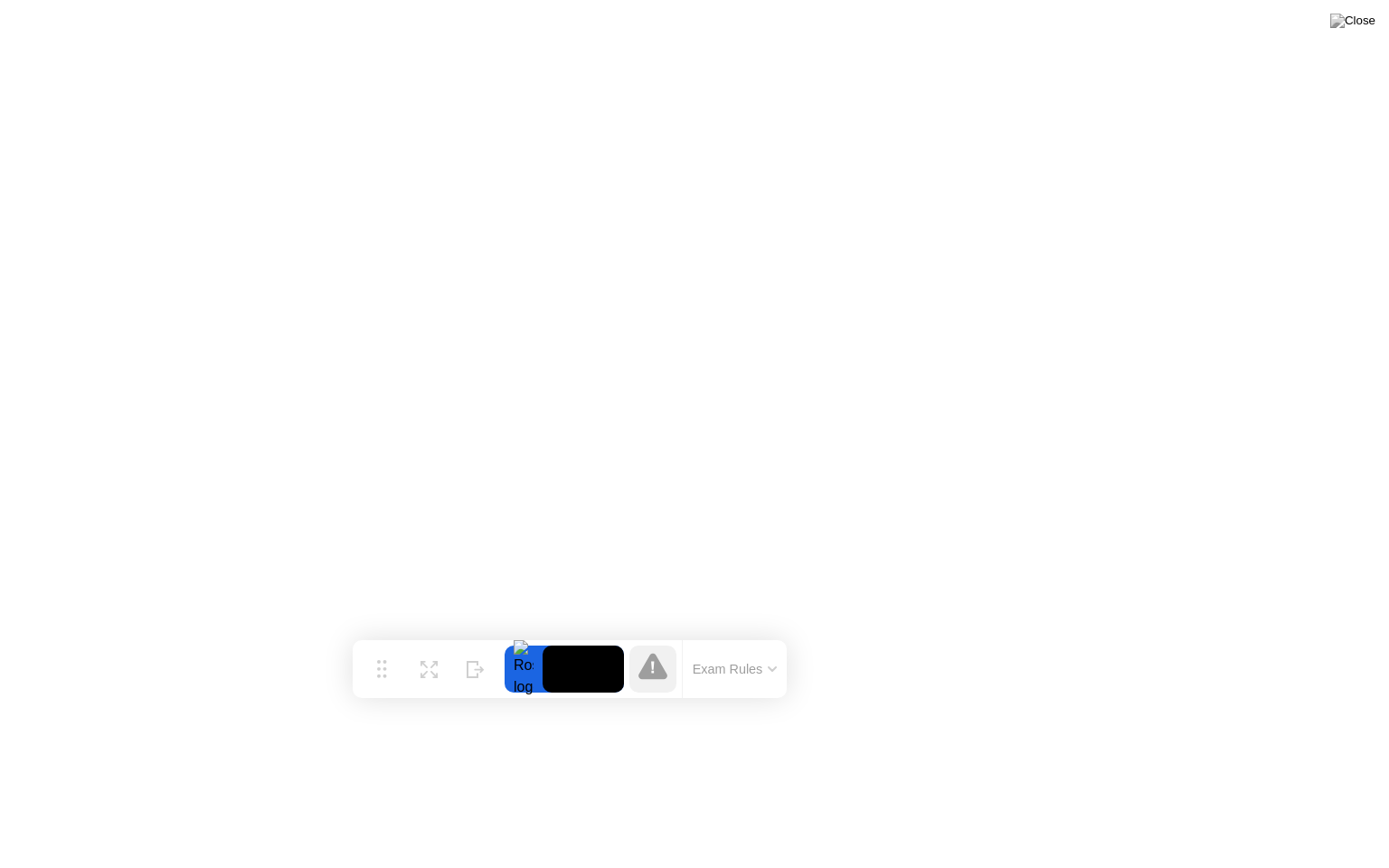
click at [654, 670] on icon at bounding box center [653, 668] width 4 height 13
click at [521, 671] on div at bounding box center [524, 669] width 38 height 47
click at [430, 667] on icon at bounding box center [429, 662] width 17 height 17
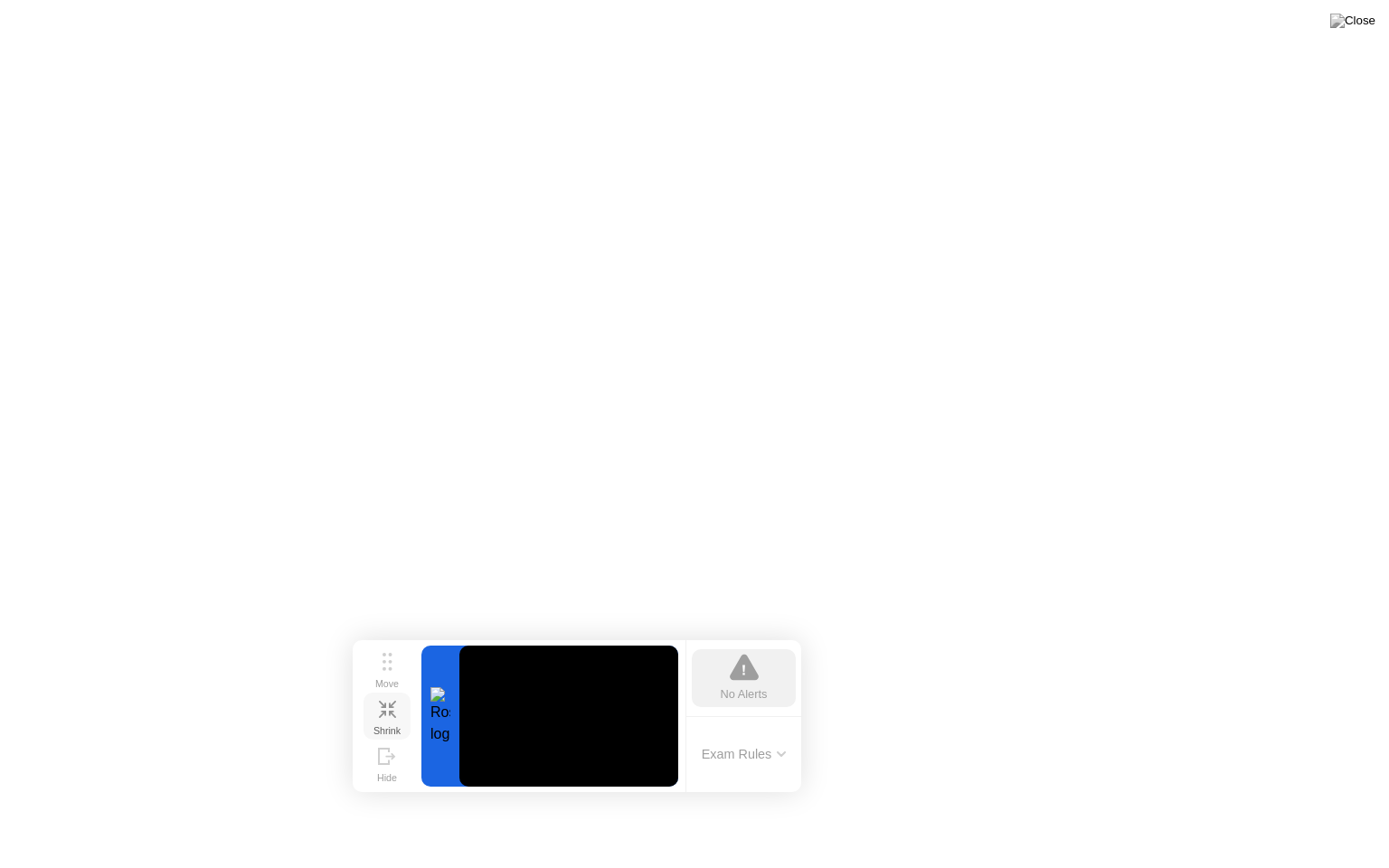
click at [756, 746] on button "Exam Rules" at bounding box center [744, 754] width 96 height 17
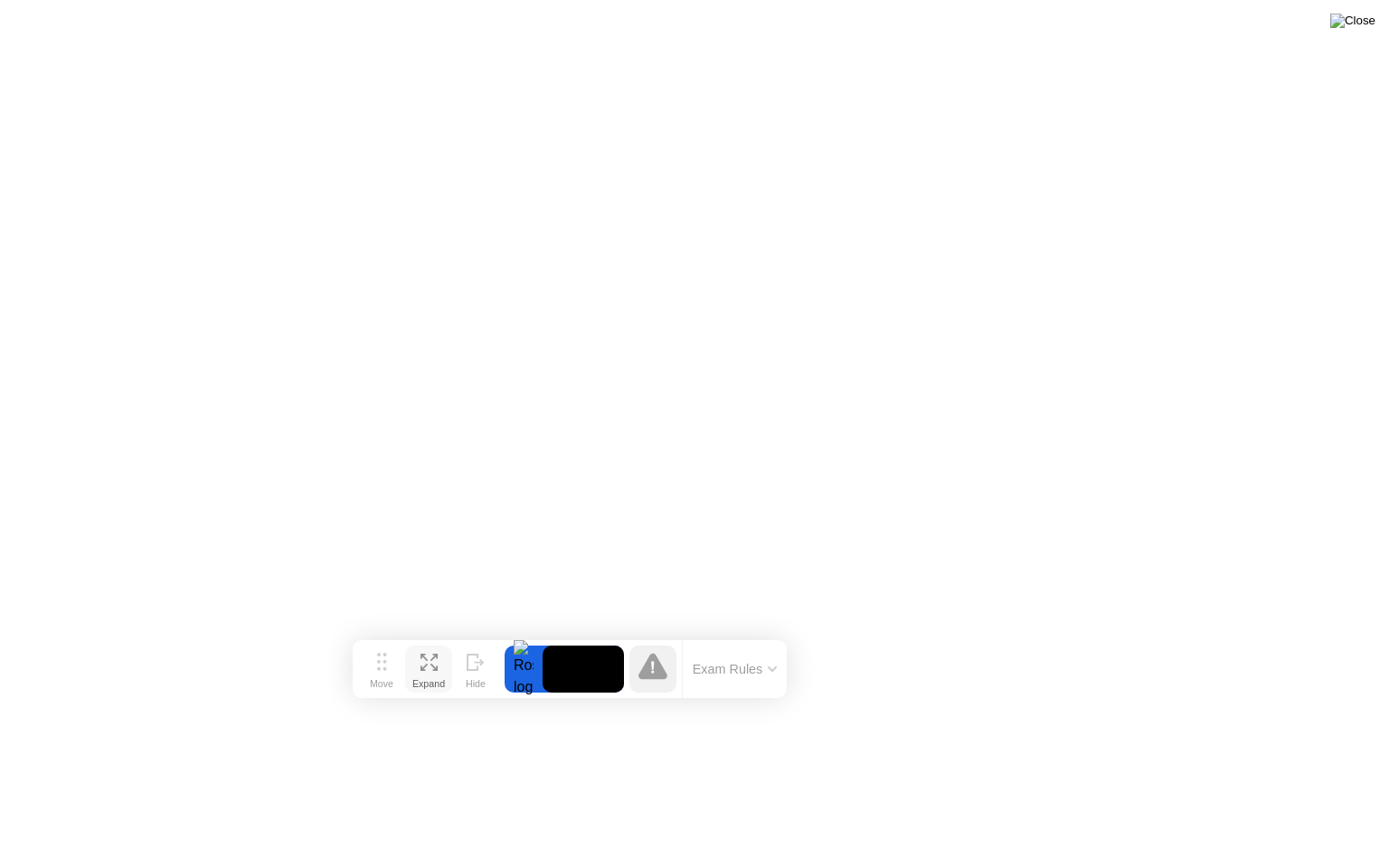
click at [1368, 28] on img at bounding box center [1353, 21] width 46 height 15
